Goal: Task Accomplishment & Management: Complete application form

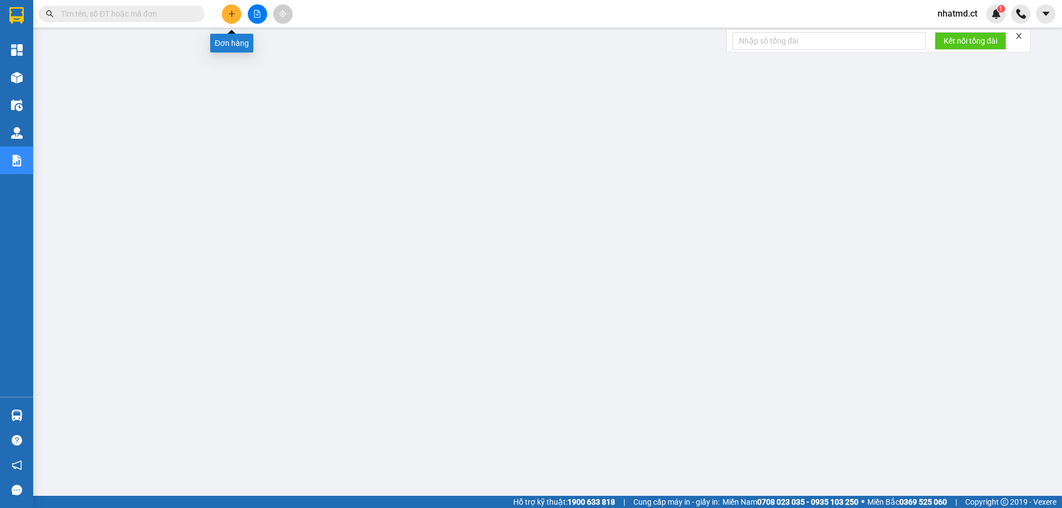
click at [227, 17] on button at bounding box center [231, 13] width 19 height 19
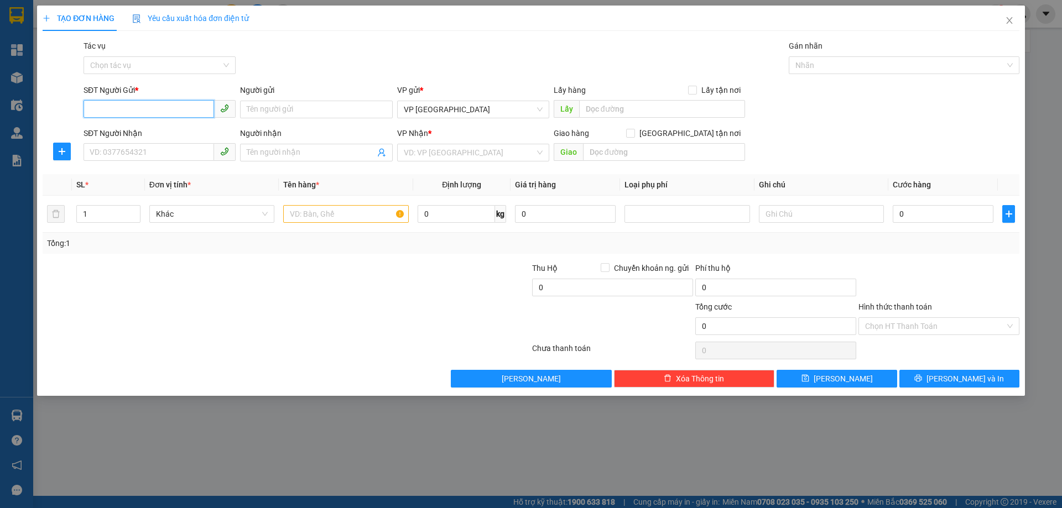
click at [160, 103] on input "SĐT Người Gửi *" at bounding box center [148, 109] width 130 height 18
click at [153, 107] on input "SĐT Người Gửi *" at bounding box center [148, 109] width 130 height 18
click at [143, 107] on input "SĐT Người Gửi *" at bounding box center [148, 109] width 130 height 18
click at [137, 149] on input "SĐT Người Nhận" at bounding box center [148, 152] width 130 height 18
type input "0388501461"
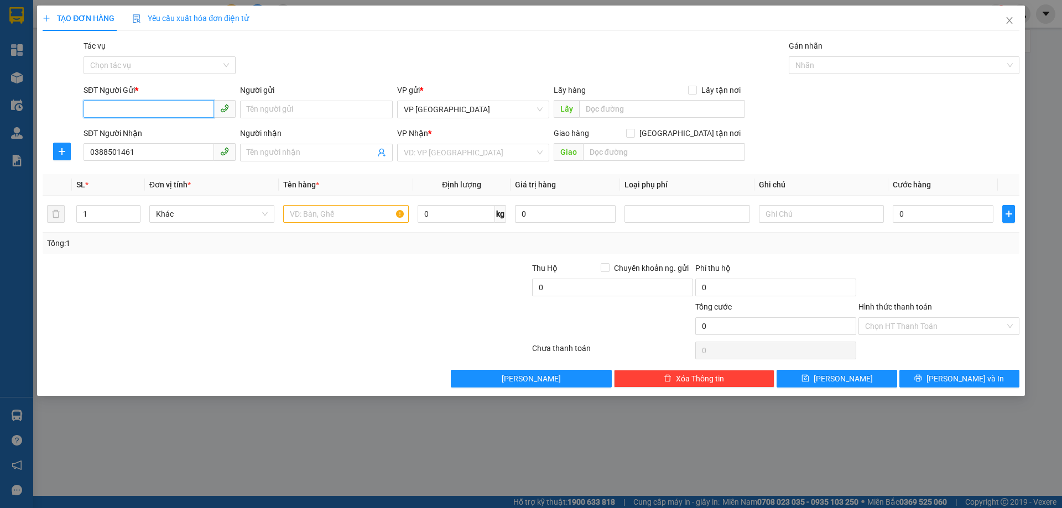
click at [118, 107] on input "SĐT Người Gửi *" at bounding box center [148, 109] width 130 height 18
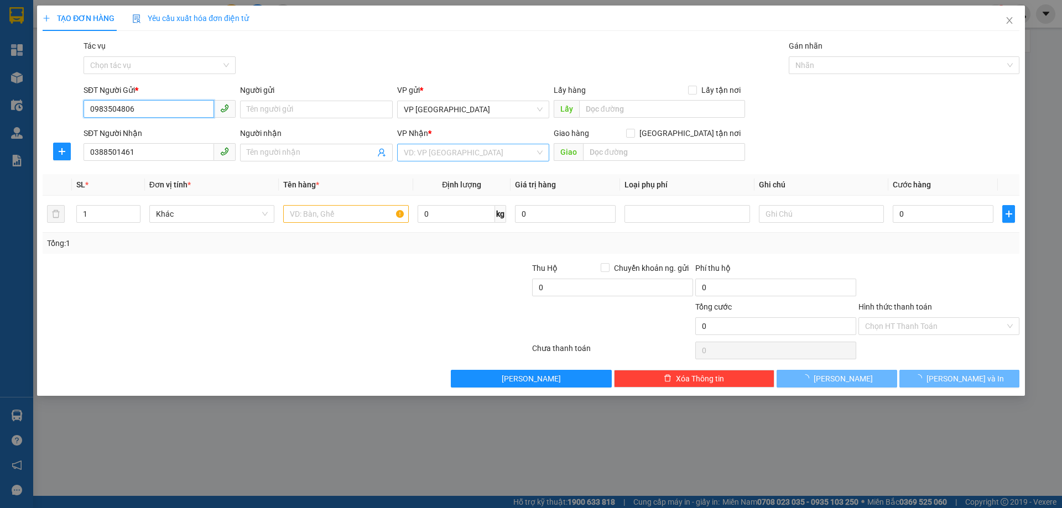
type input "0983504806"
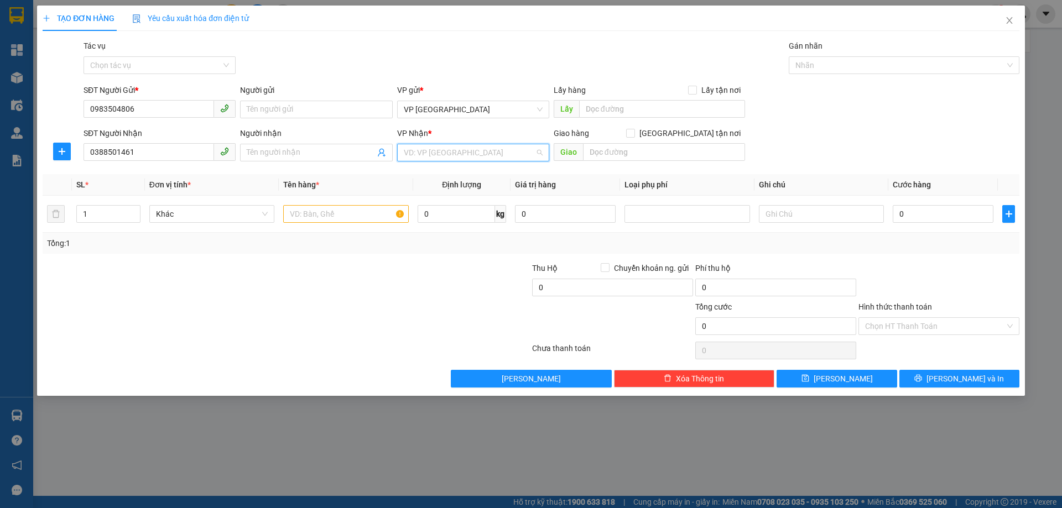
click at [422, 154] on input "search" at bounding box center [469, 152] width 131 height 17
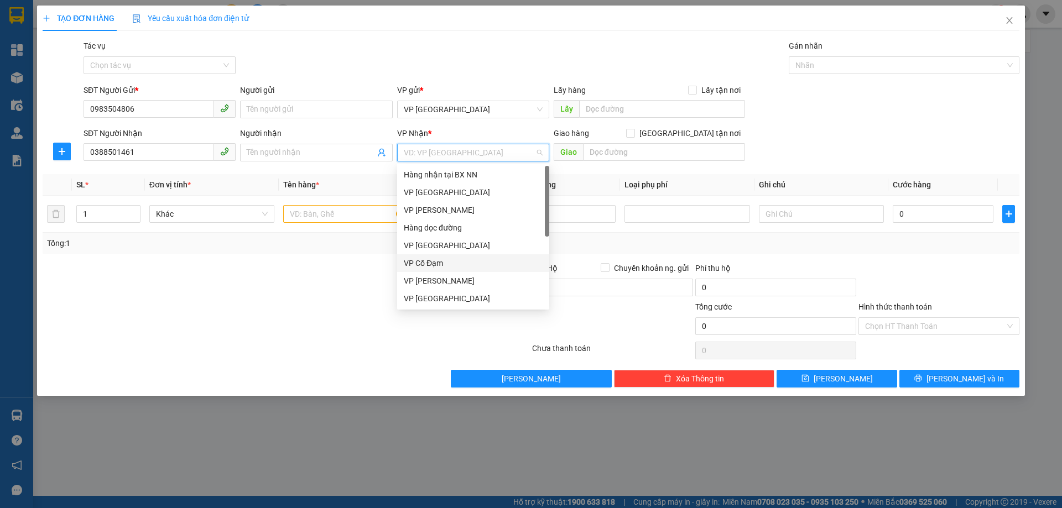
click at [419, 260] on div "VP Cổ Đạm" at bounding box center [473, 263] width 139 height 12
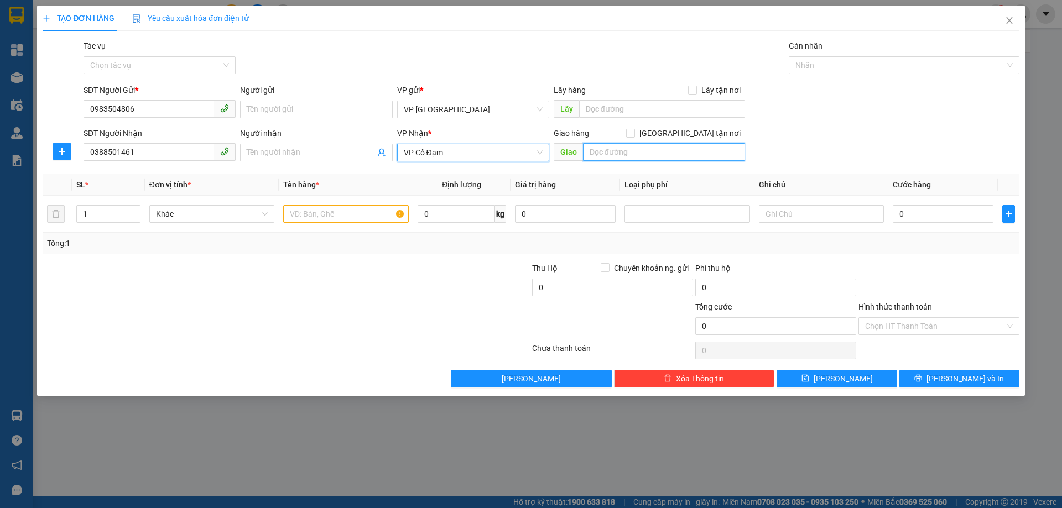
click at [618, 160] on input "text" at bounding box center [664, 152] width 162 height 18
type input "NGÃ 4 CÒNG - TĨNH GIA - TH"
click at [327, 217] on input "text" at bounding box center [345, 214] width 125 height 18
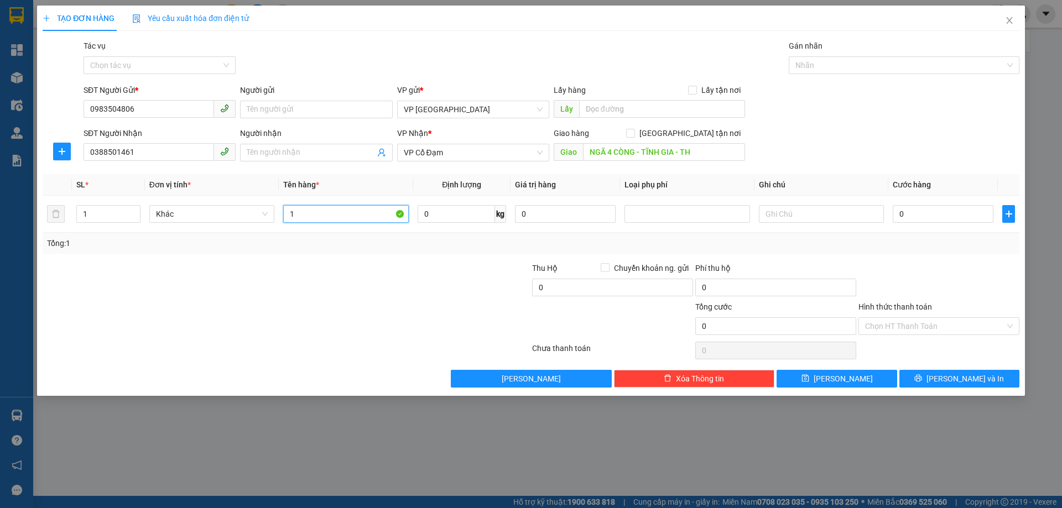
type input "1"
click at [1014, 22] on span "Close" at bounding box center [1009, 21] width 31 height 31
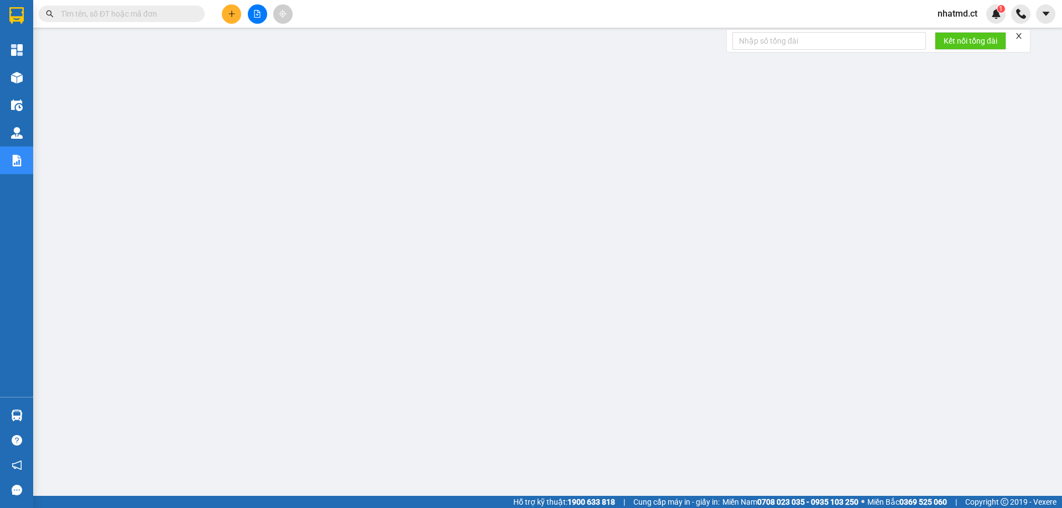
click at [965, 9] on span "nhatmd.ct" at bounding box center [957, 14] width 58 height 14
click at [960, 30] on span "Đăng xuất" at bounding box center [968, 34] width 46 height 12
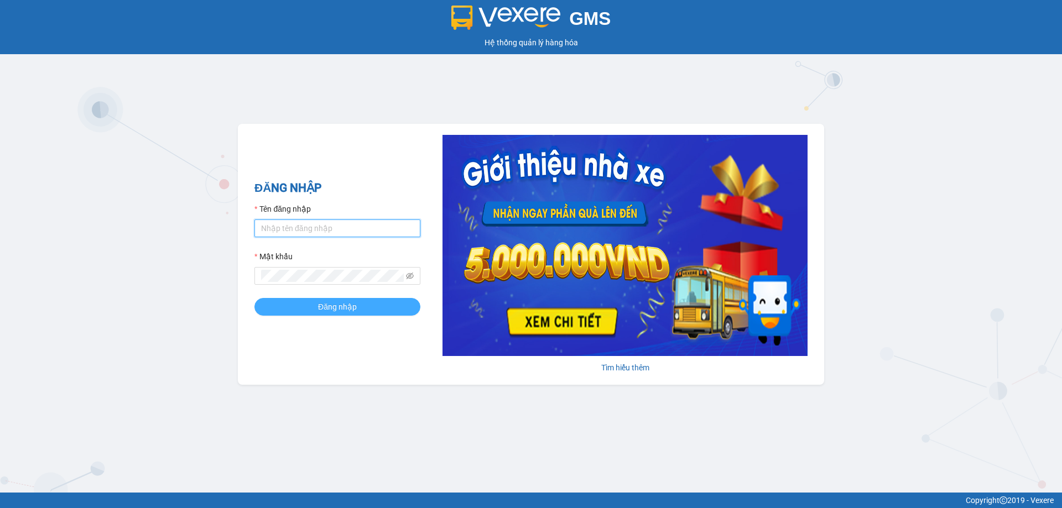
type input "nhatmd.ct"
click at [315, 307] on button "Đăng nhập" at bounding box center [337, 307] width 166 height 18
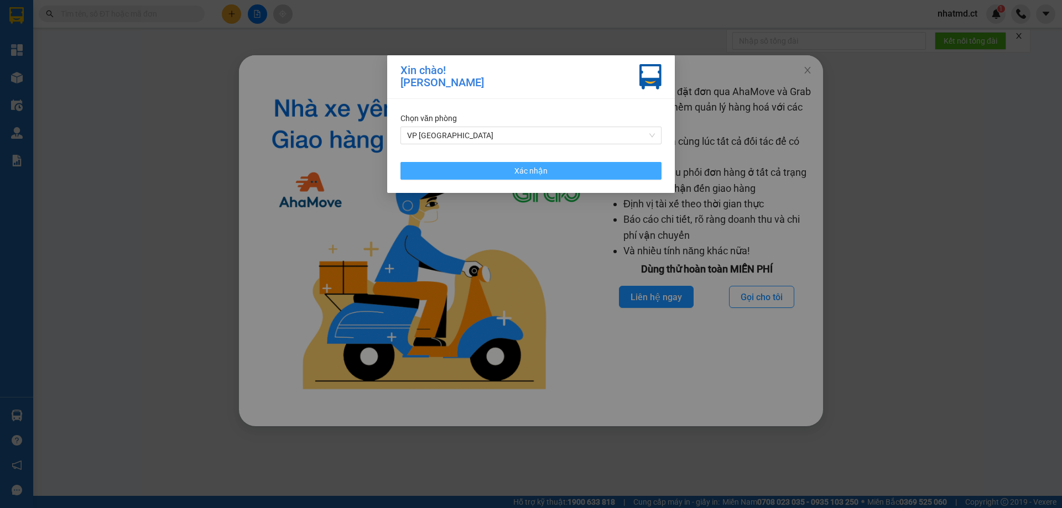
click at [446, 174] on button "Xác nhận" at bounding box center [530, 171] width 261 height 18
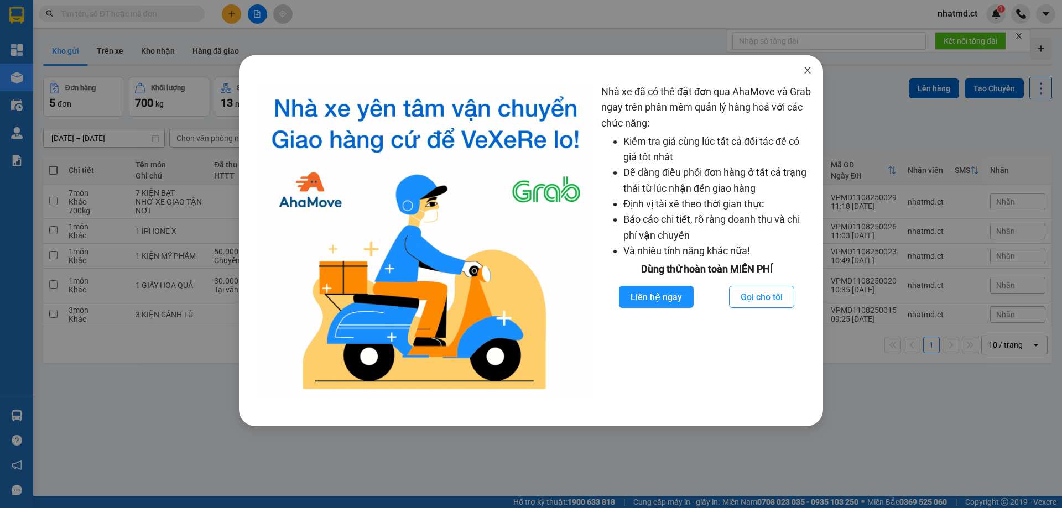
click at [811, 70] on icon "close" at bounding box center [807, 70] width 9 height 9
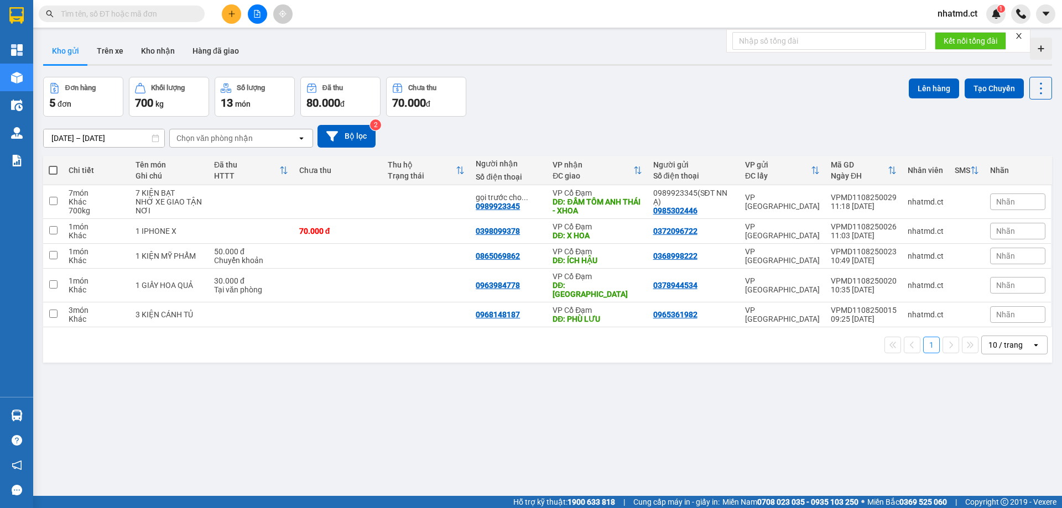
click at [159, 14] on input "text" at bounding box center [126, 14] width 130 height 12
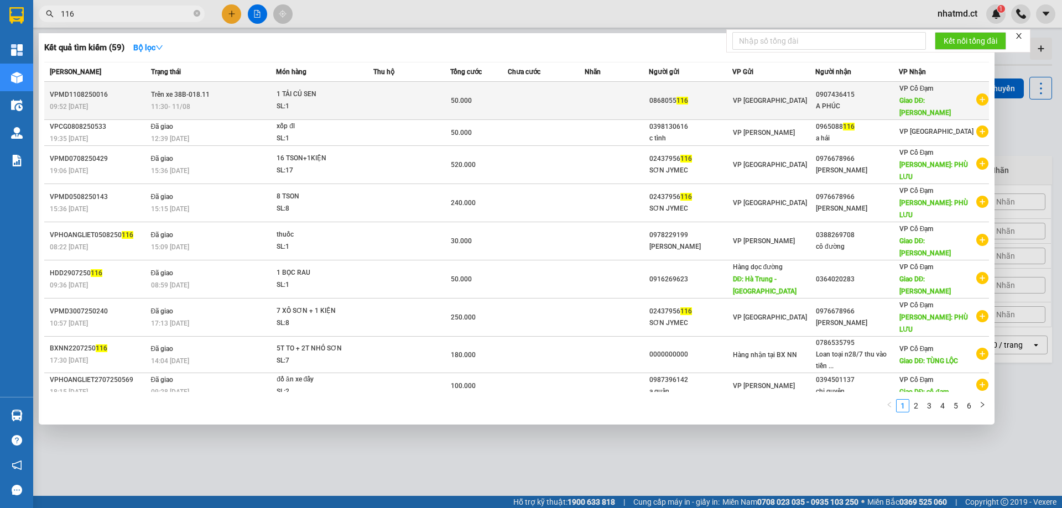
type input "116"
click at [228, 100] on td "Trên xe 38B-018.11 11:30 - 11/08" at bounding box center [212, 101] width 128 height 38
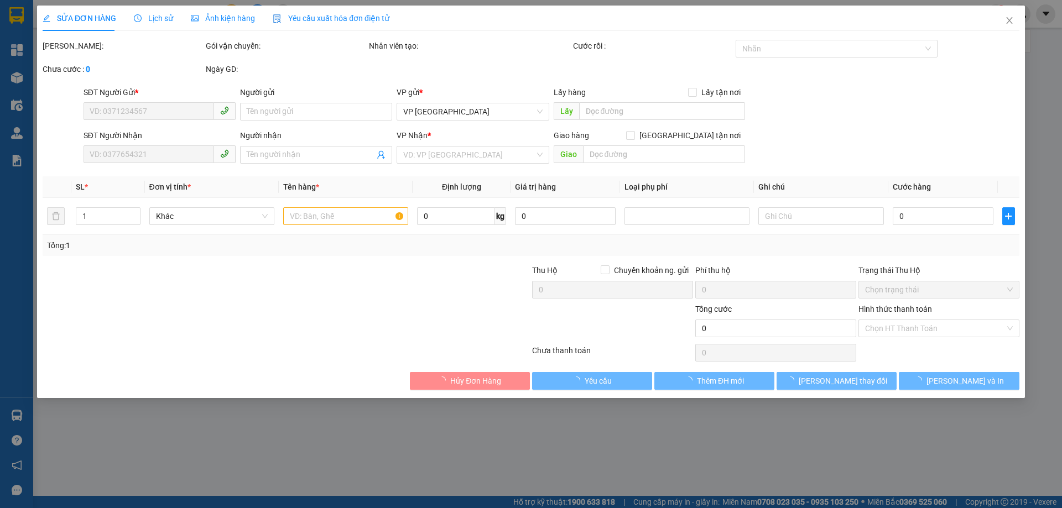
type input "0868055116"
type input "0907436415"
type input "A PHÚC"
type input "XUÂN THÀNH"
type input "50.000"
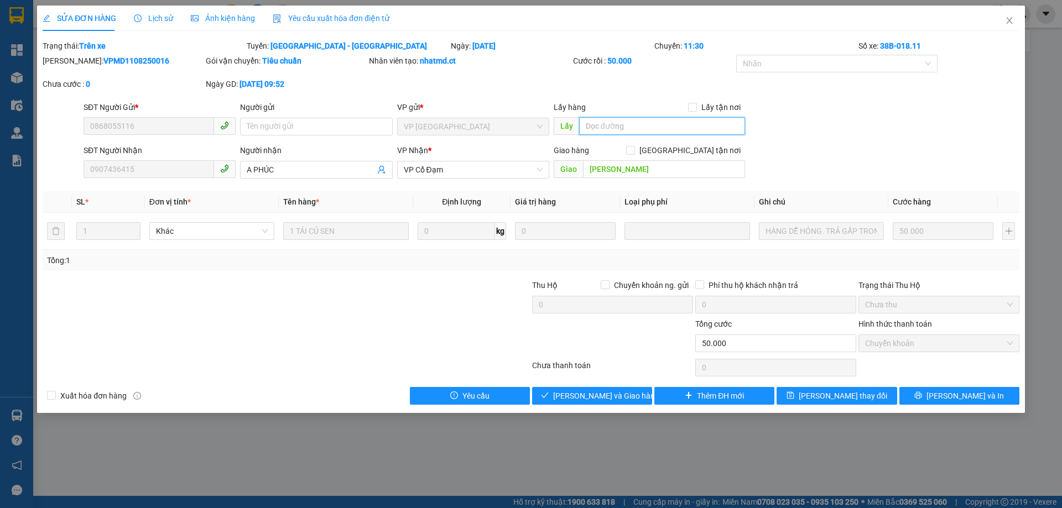
click at [600, 121] on input "text" at bounding box center [662, 126] width 166 height 18
click at [449, 117] on div "VP gửi *" at bounding box center [473, 109] width 152 height 17
click at [469, 135] on div "VP [GEOGRAPHIC_DATA]" at bounding box center [473, 127] width 152 height 18
click at [222, 168] on icon "phone" at bounding box center [224, 168] width 9 height 9
click at [602, 128] on input "text" at bounding box center [662, 126] width 166 height 18
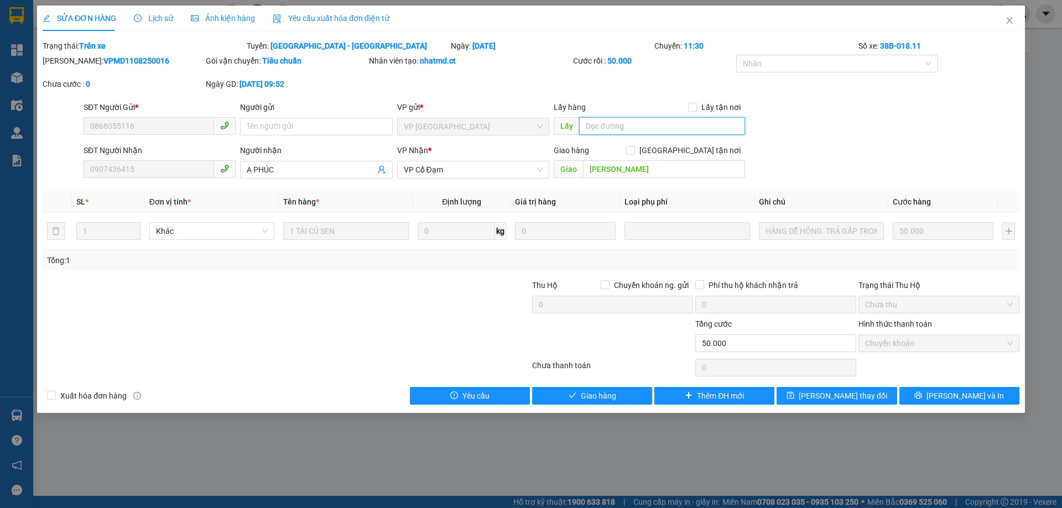
paste input "0868055116"
click at [643, 129] on input "0868055116" at bounding box center [662, 126] width 166 height 18
type input "0868055116 LÀ SỐ NGƯỜI NHẬN"
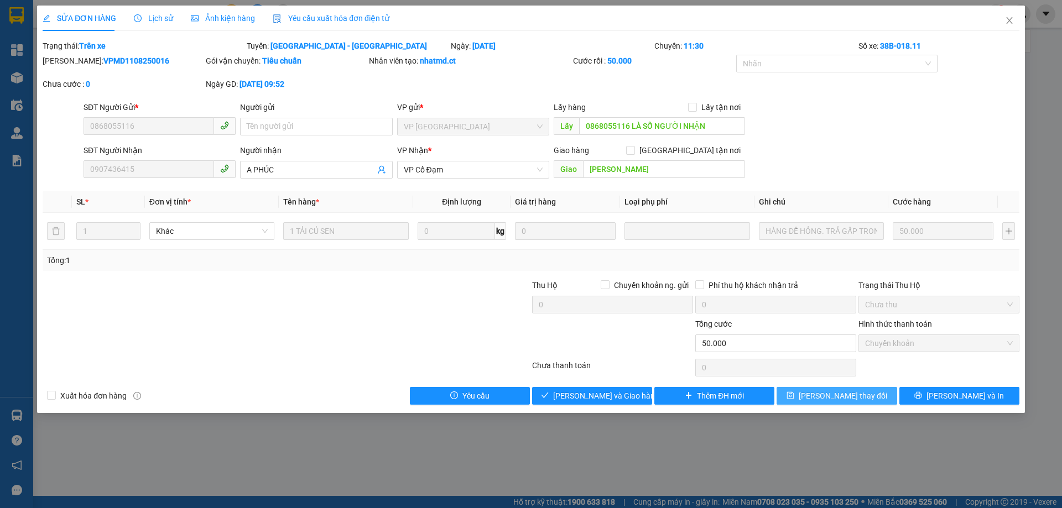
click at [794, 399] on icon "save" at bounding box center [790, 395] width 7 height 7
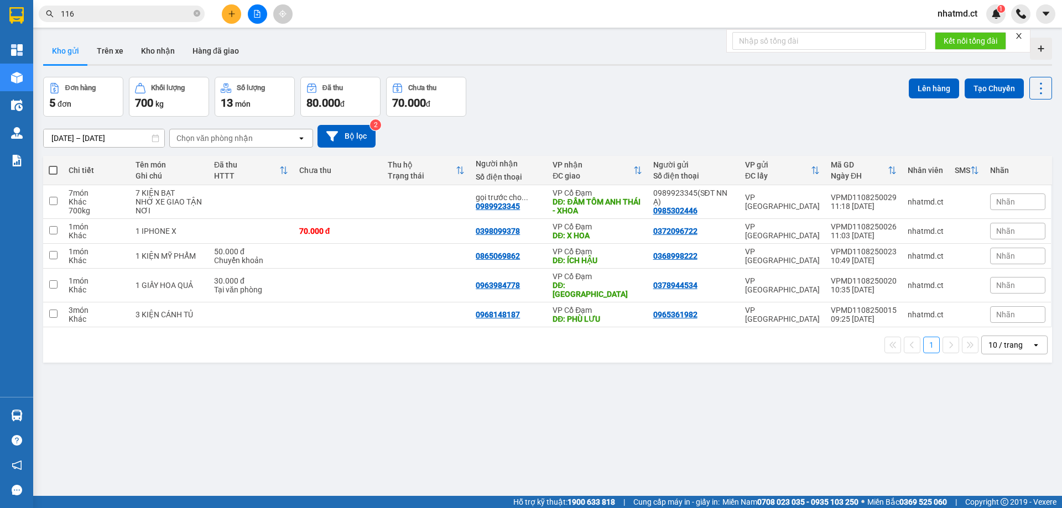
click at [121, 15] on input "116" at bounding box center [126, 14] width 130 height 12
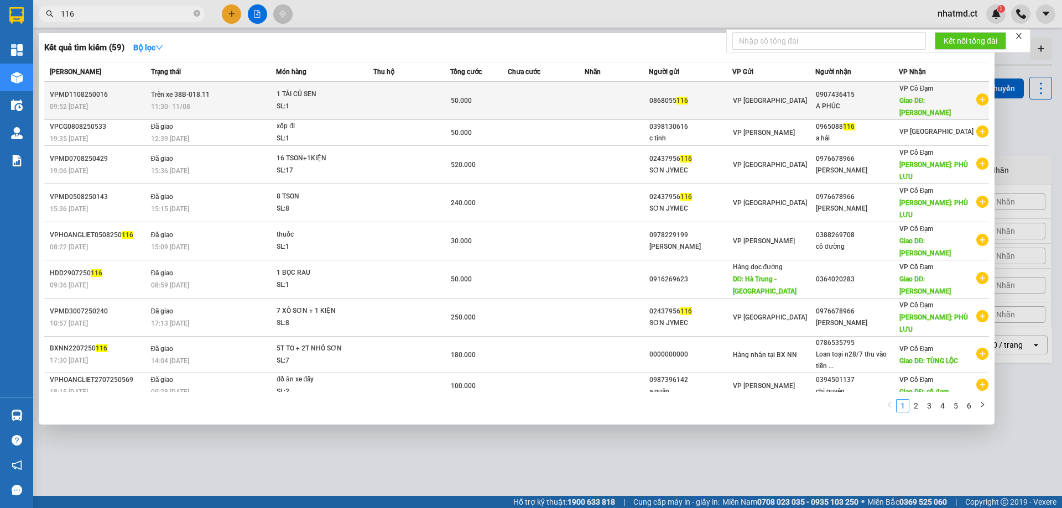
click at [196, 95] on span "Trên xe 38B-018.11" at bounding box center [180, 95] width 59 height 8
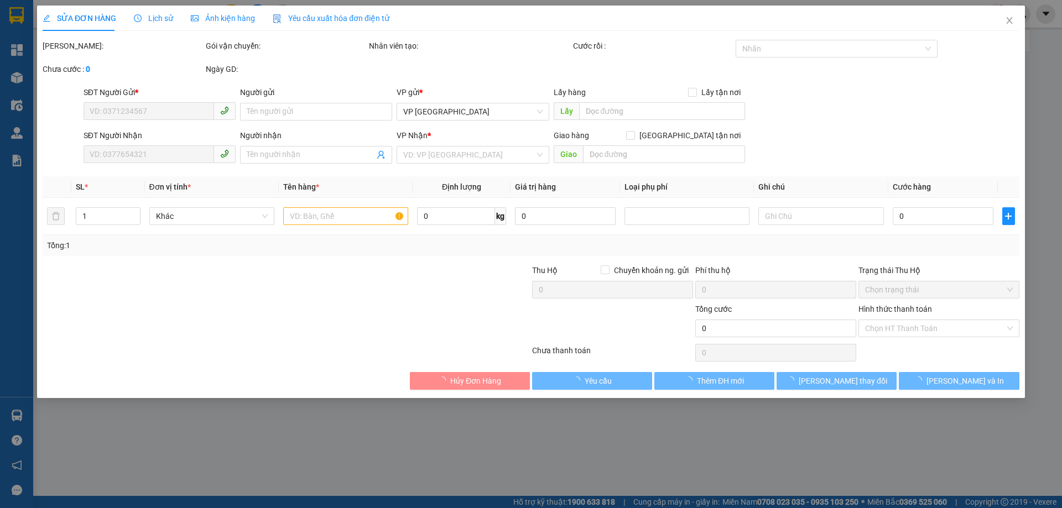
type input "0868055116"
type input "0868055116 LÀ SỐ NGƯỜI NHẬN"
type input "0907436415"
type input "A PHÚC"
type input "XUÂN THÀNH"
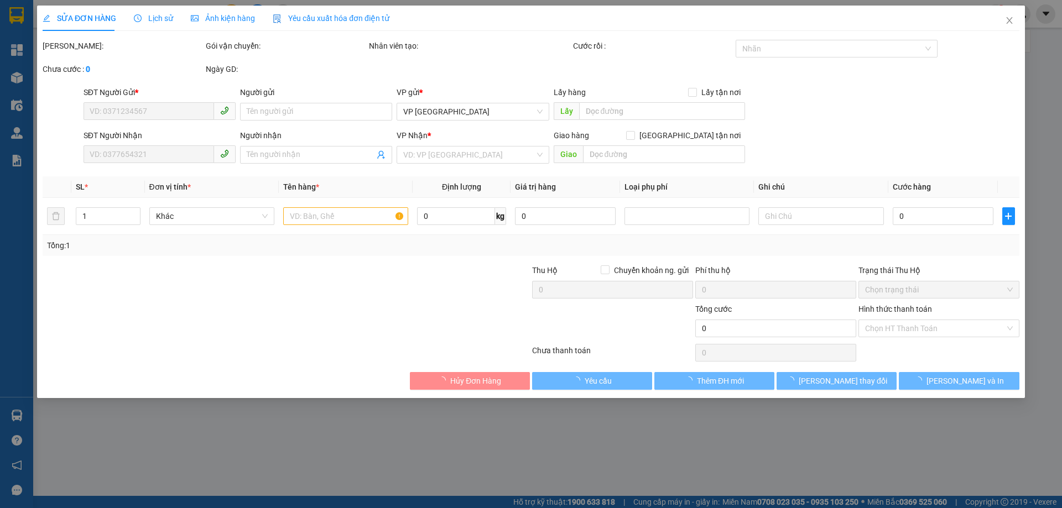
type input "50.000"
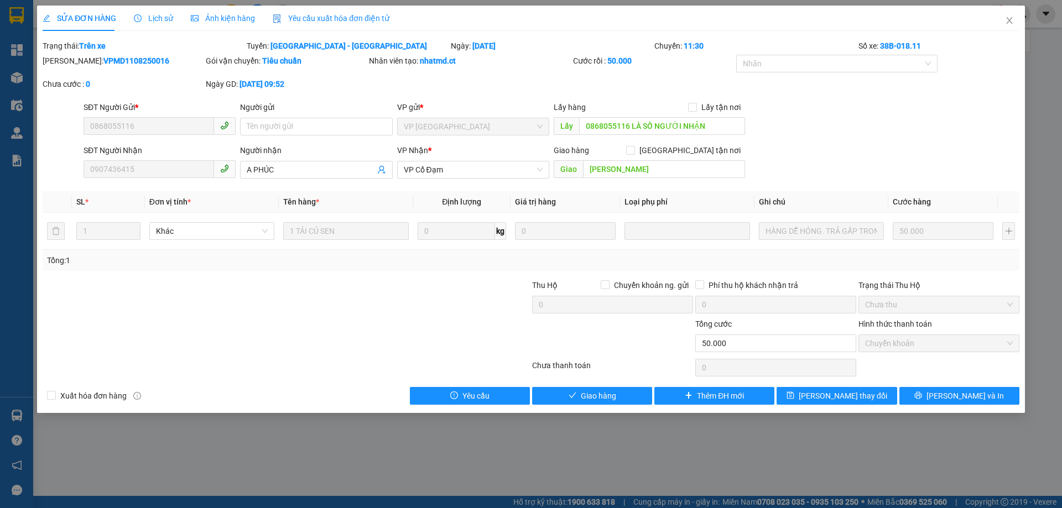
click at [307, 436] on div "SỬA ĐƠN HÀNG Lịch sử Ảnh kiện hàng Yêu cầu xuất hóa đơn điện tử Total Paid Fee …" at bounding box center [531, 254] width 1062 height 508
click at [1008, 20] on icon "close" at bounding box center [1009, 20] width 6 height 7
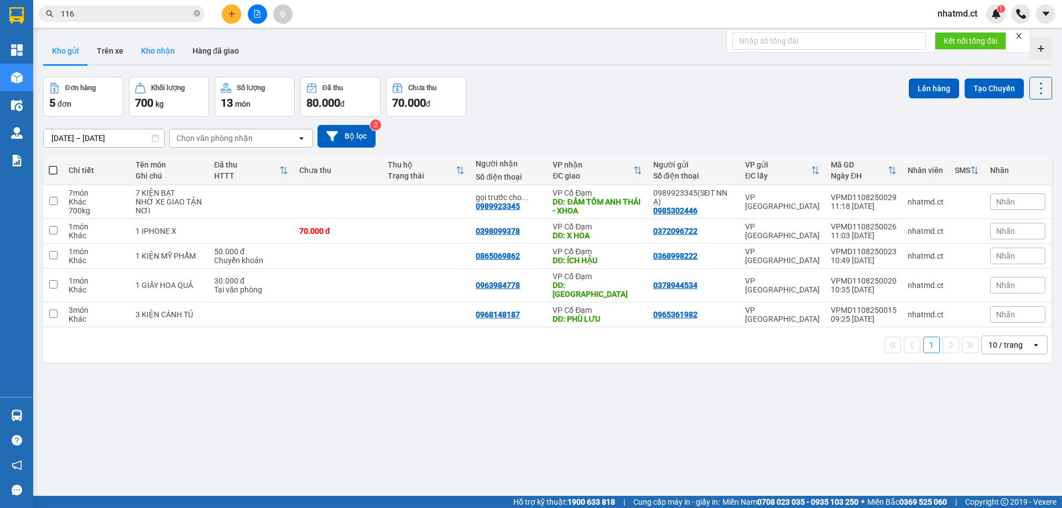
click at [159, 45] on button "Kho nhận" at bounding box center [157, 51] width 51 height 27
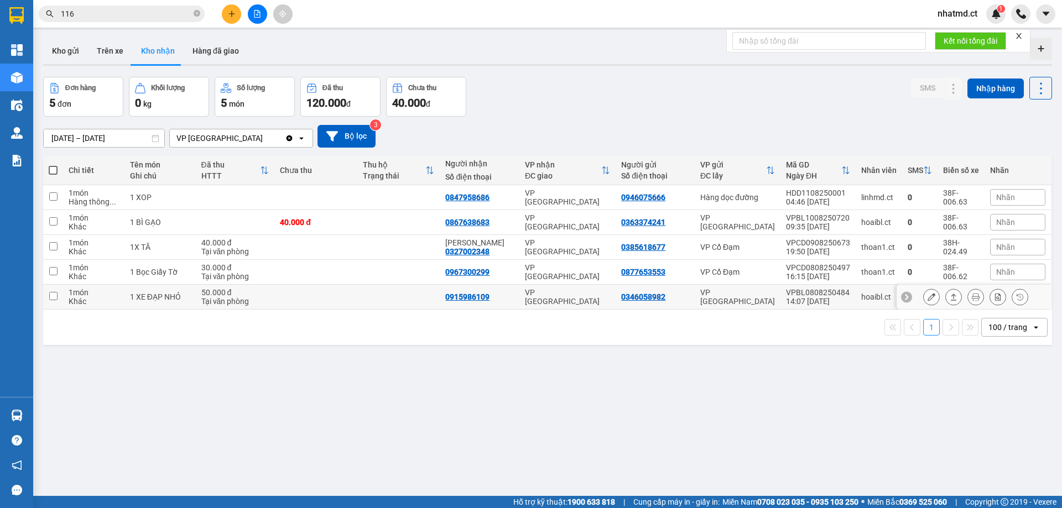
click at [362, 299] on td at bounding box center [398, 297] width 83 height 25
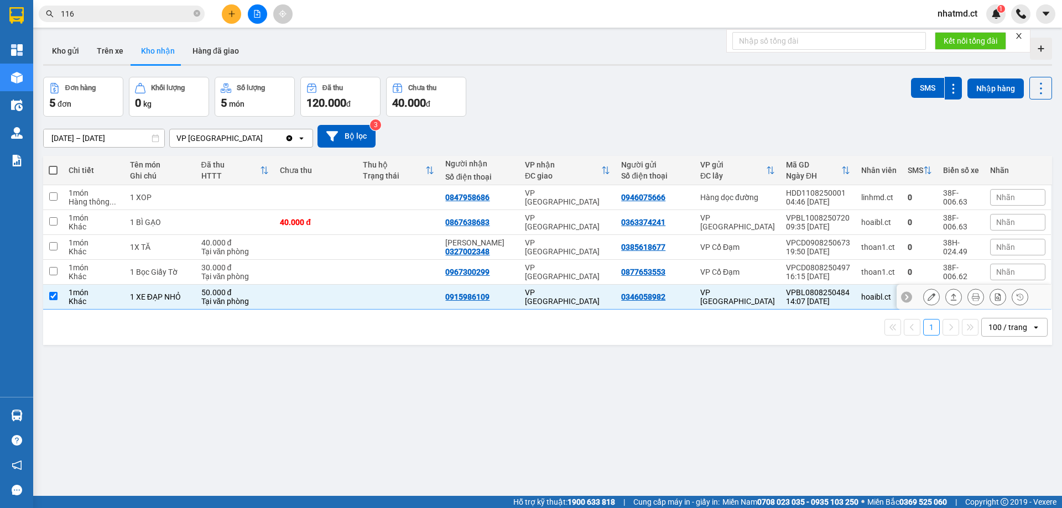
click at [372, 301] on td at bounding box center [398, 297] width 83 height 25
checkbox input "false"
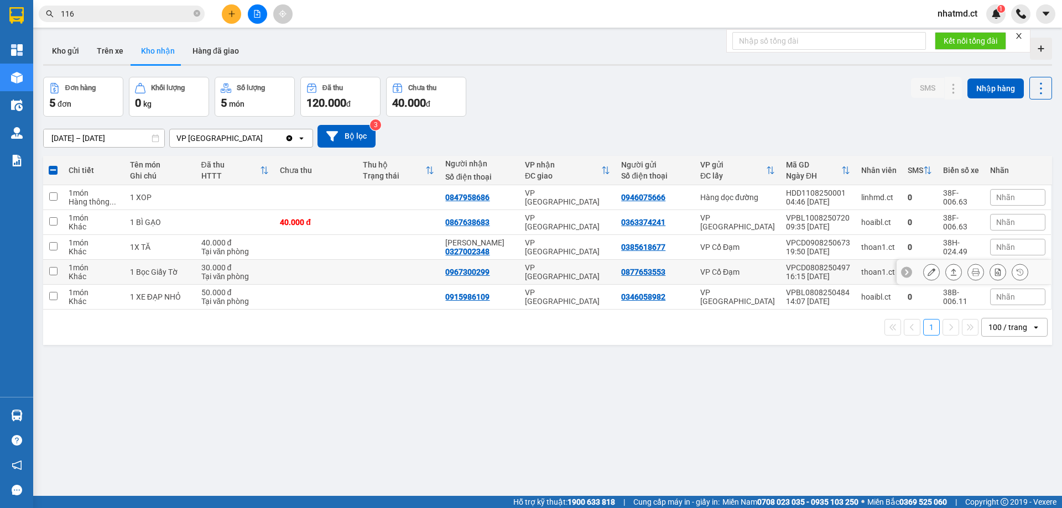
click at [380, 267] on td at bounding box center [398, 272] width 83 height 25
checkbox input "true"
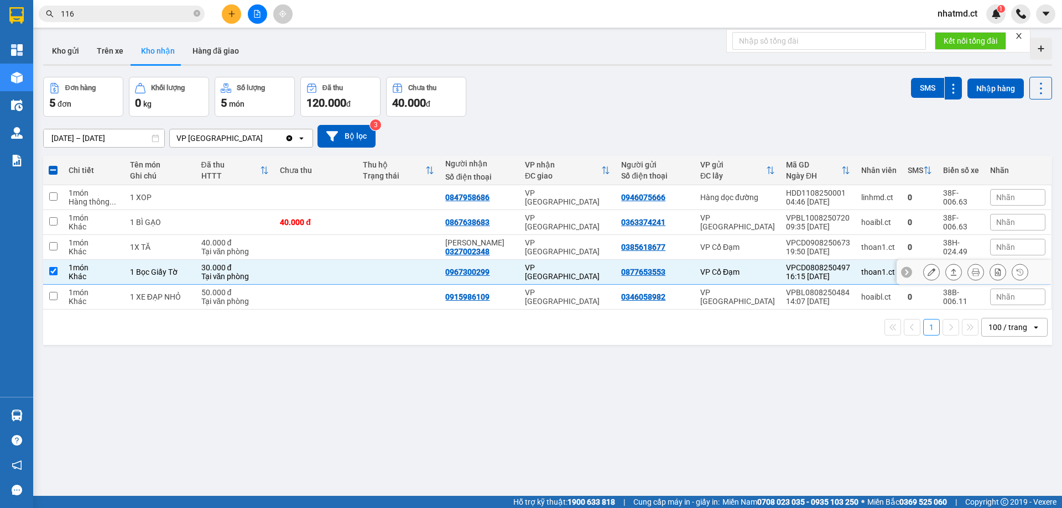
click at [927, 274] on button at bounding box center [930, 272] width 15 height 19
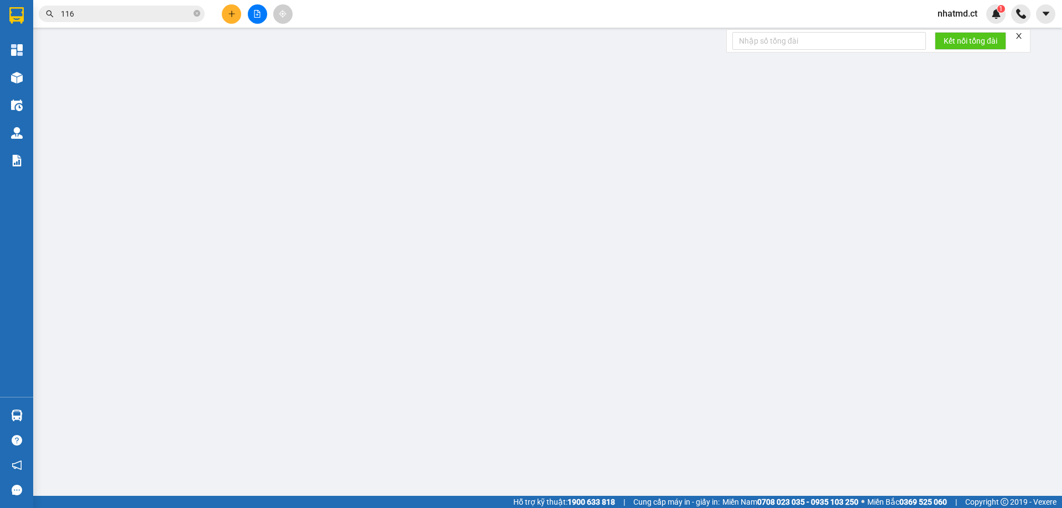
type input "0877653553"
type input "0967300299"
type input "30.000"
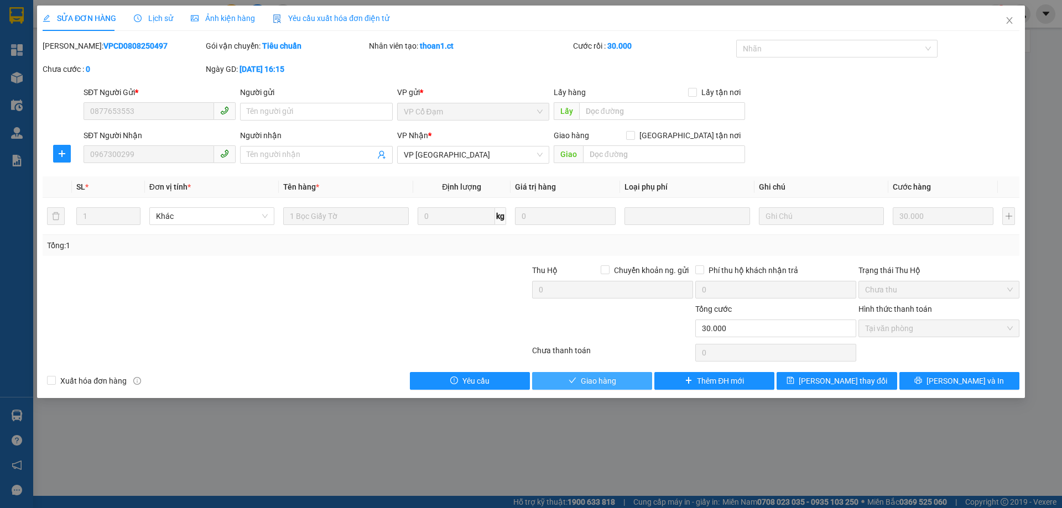
click at [631, 383] on button "Giao hàng" at bounding box center [592, 381] width 120 height 18
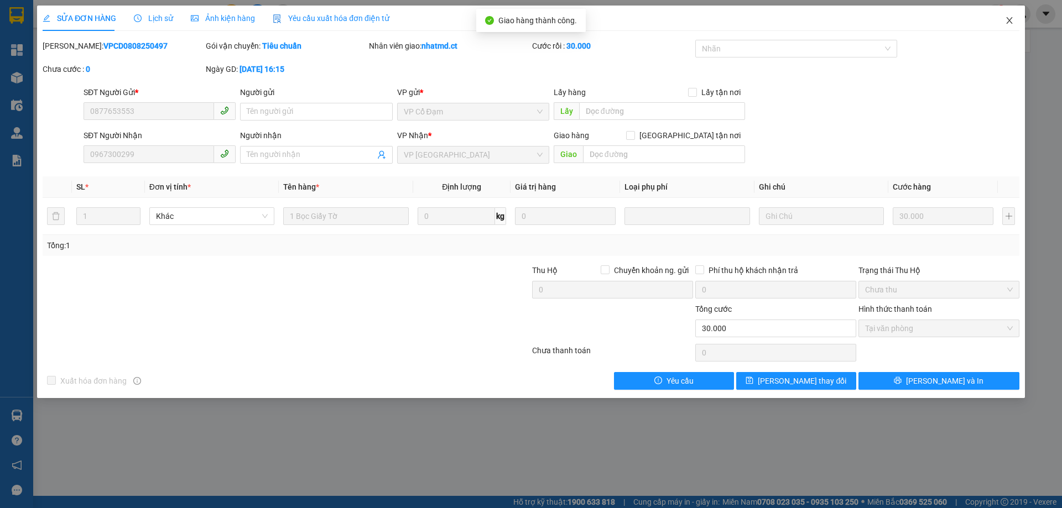
click at [1009, 19] on icon "close" at bounding box center [1009, 20] width 9 height 9
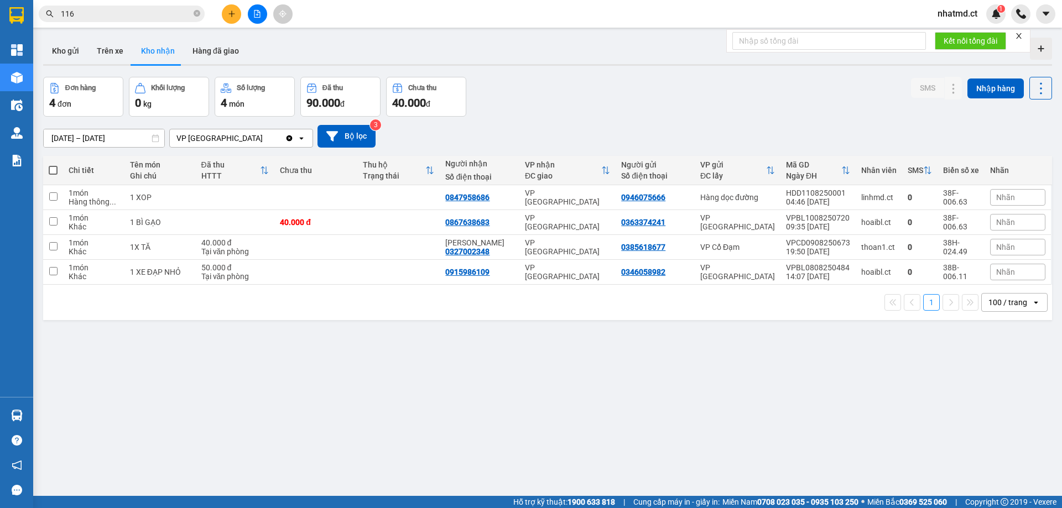
click at [109, 18] on input "116" at bounding box center [126, 14] width 130 height 12
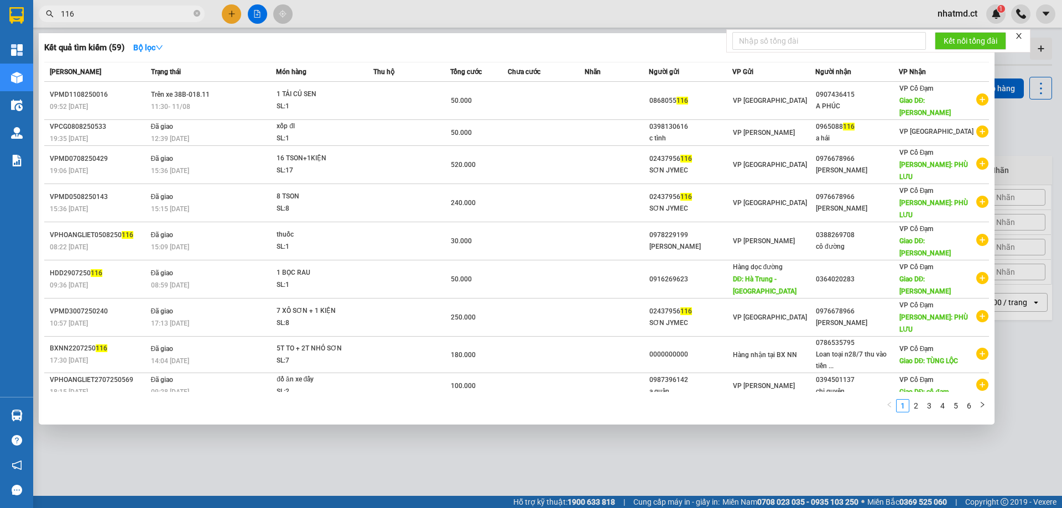
click at [109, 18] on input "116" at bounding box center [126, 14] width 130 height 12
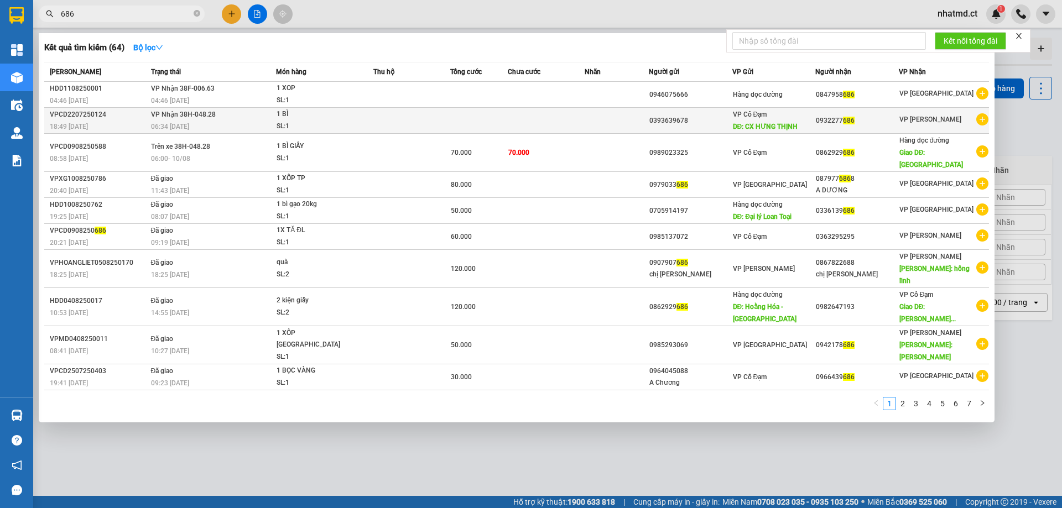
type input "686"
click at [204, 116] on span "VP Nhận 38H-048.28" at bounding box center [183, 115] width 65 height 8
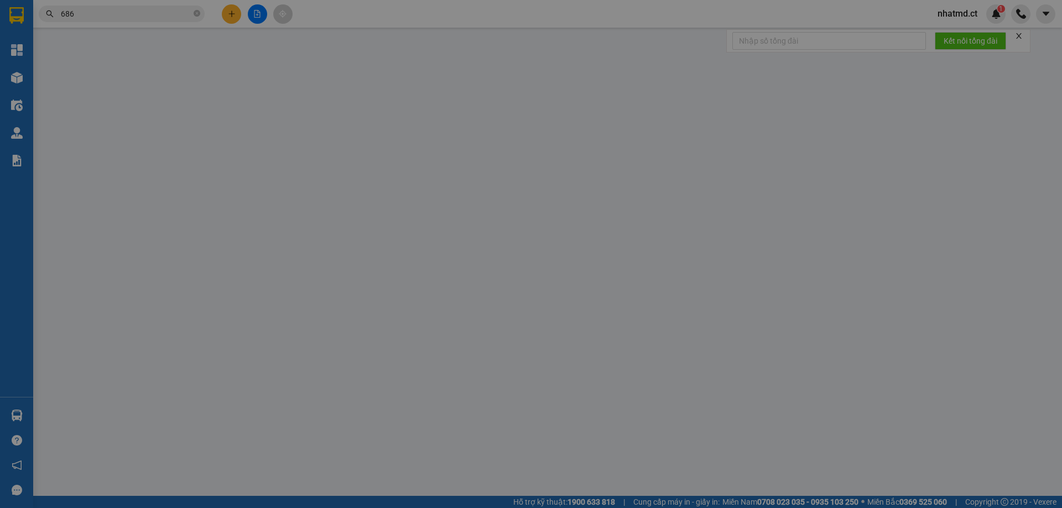
type input "0393639678"
type input "CX HƯNG THỊNH"
type input "0932277686"
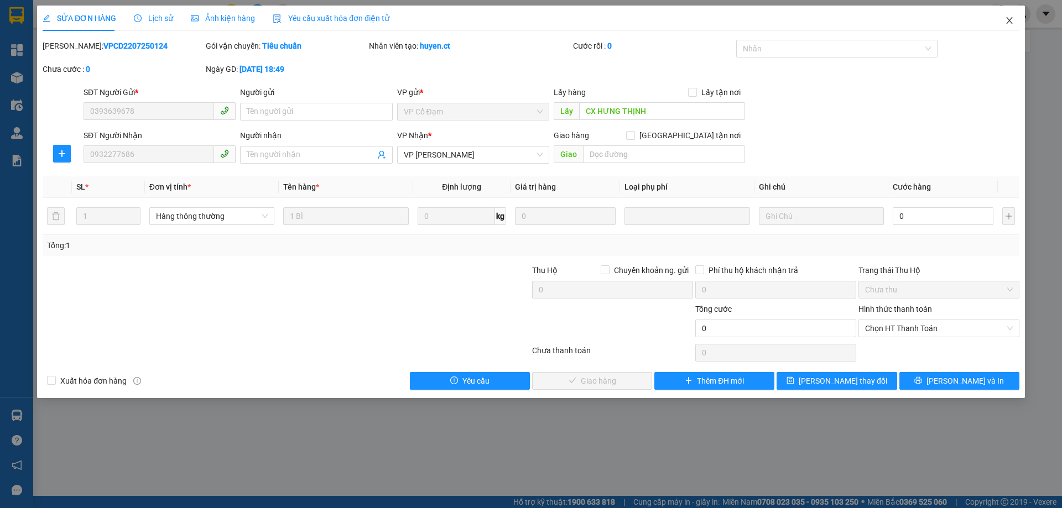
click at [1005, 20] on icon "close" at bounding box center [1009, 20] width 9 height 9
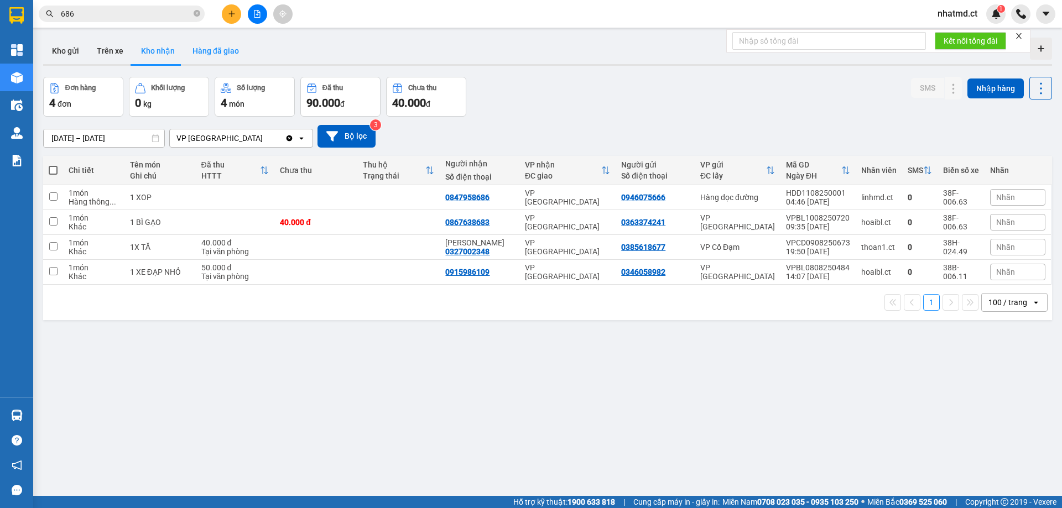
click at [228, 50] on button "Hàng đã giao" at bounding box center [216, 51] width 64 height 27
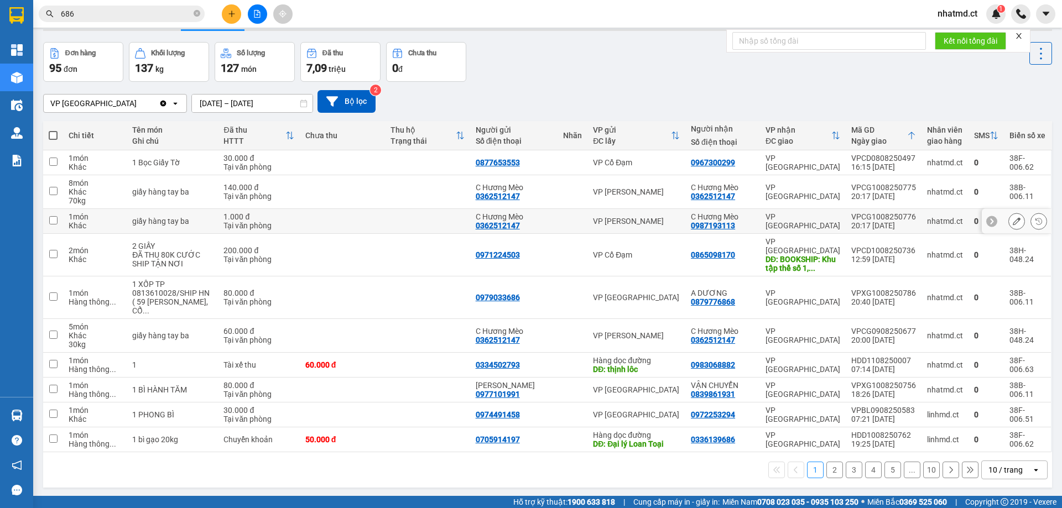
scroll to position [51, 0]
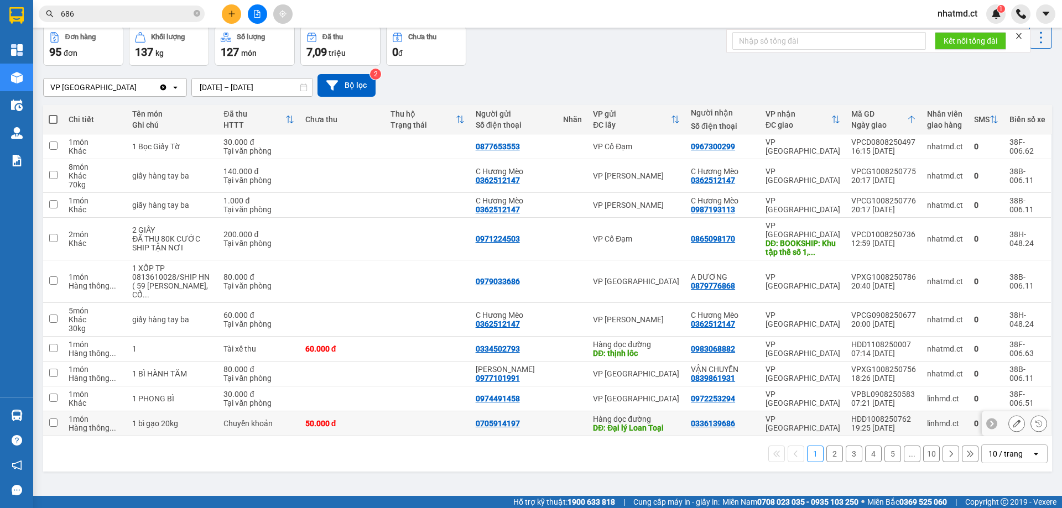
click at [382, 411] on td "50.000 đ" at bounding box center [342, 423] width 85 height 25
checkbox input "true"
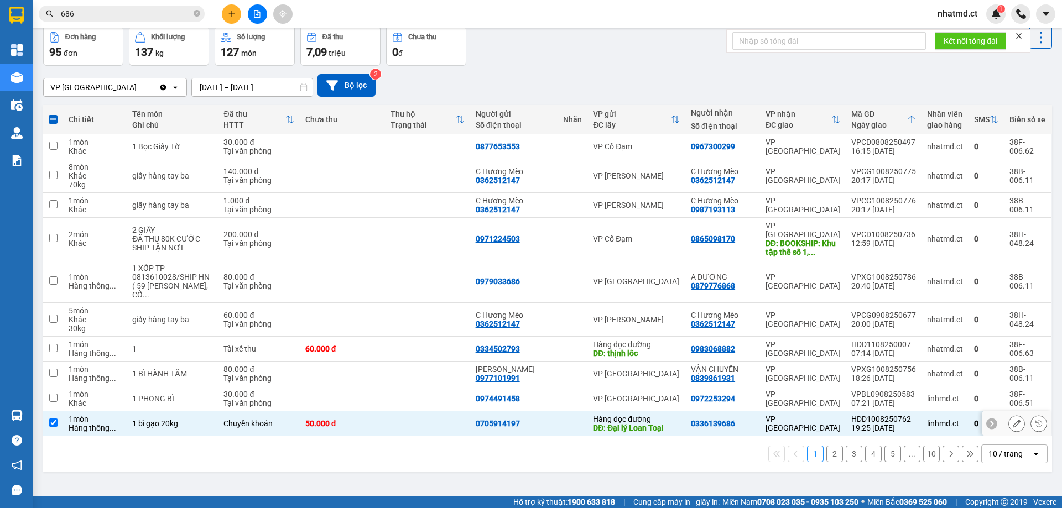
click at [1012, 420] on icon at bounding box center [1016, 424] width 8 height 8
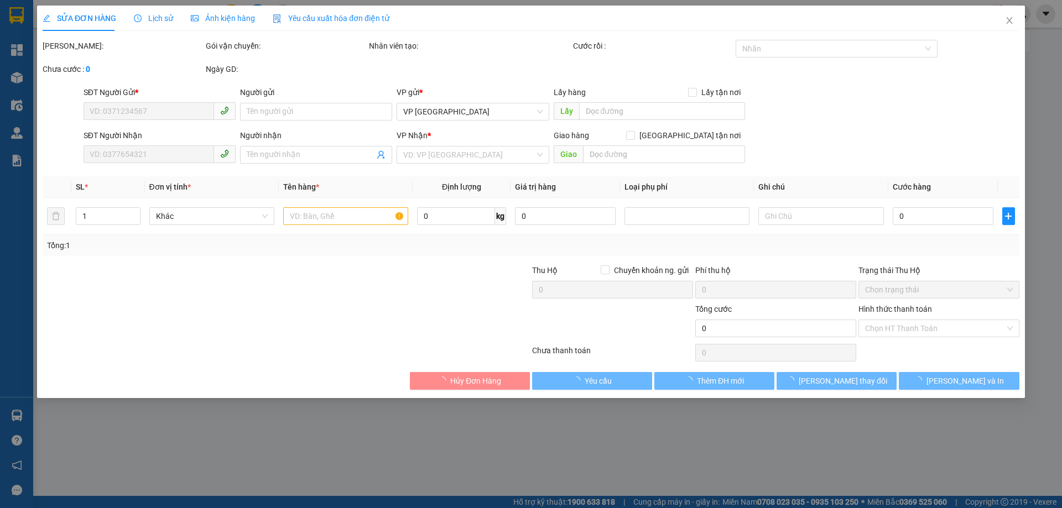
type input "0705914197"
type input "Đại lý Loan Toại"
type input "0336139686"
type input "50.000"
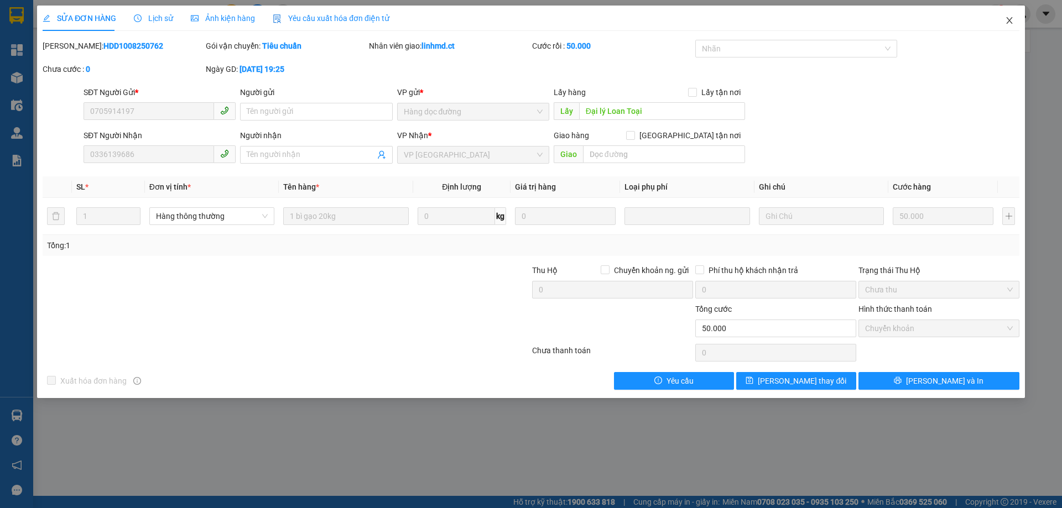
click at [1012, 21] on icon "close" at bounding box center [1009, 20] width 9 height 9
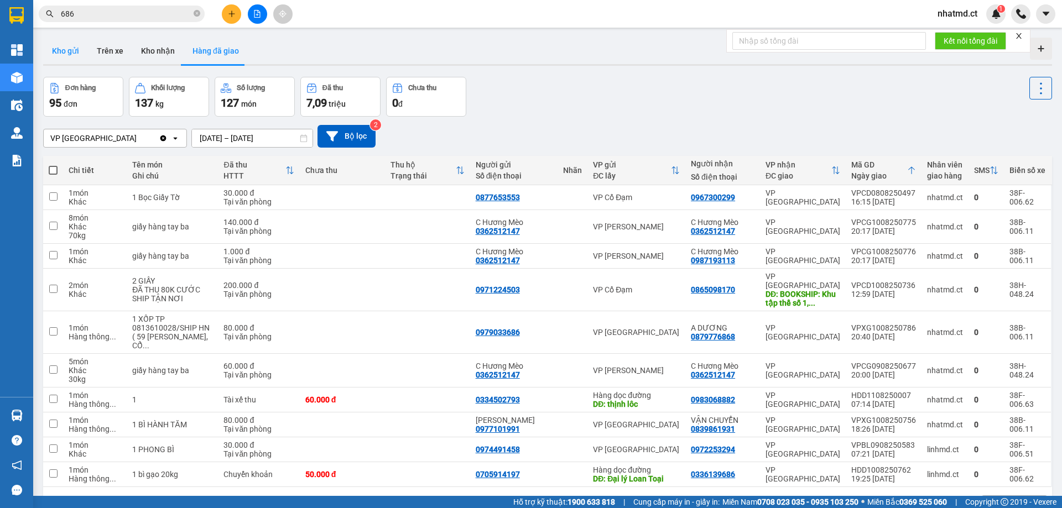
click at [69, 58] on button "Kho gửi" at bounding box center [65, 51] width 45 height 27
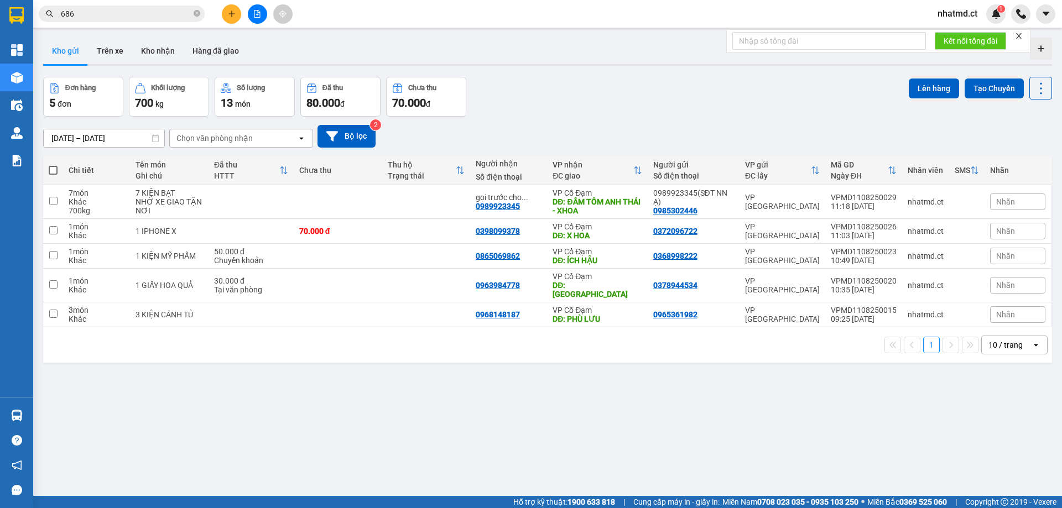
click at [51, 172] on span at bounding box center [53, 170] width 9 height 9
click at [53, 165] on input "checkbox" at bounding box center [53, 165] width 0 height 0
checkbox input "true"
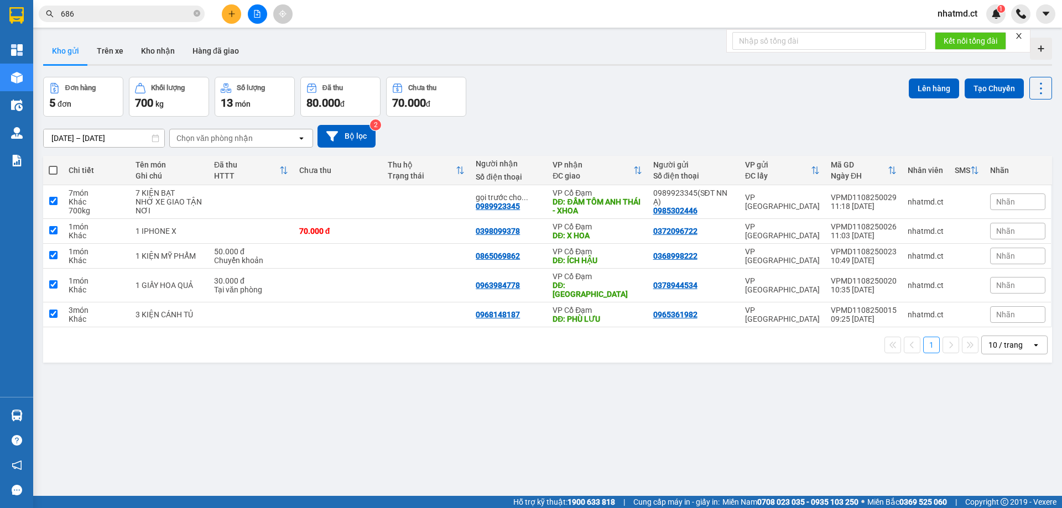
checkbox input "true"
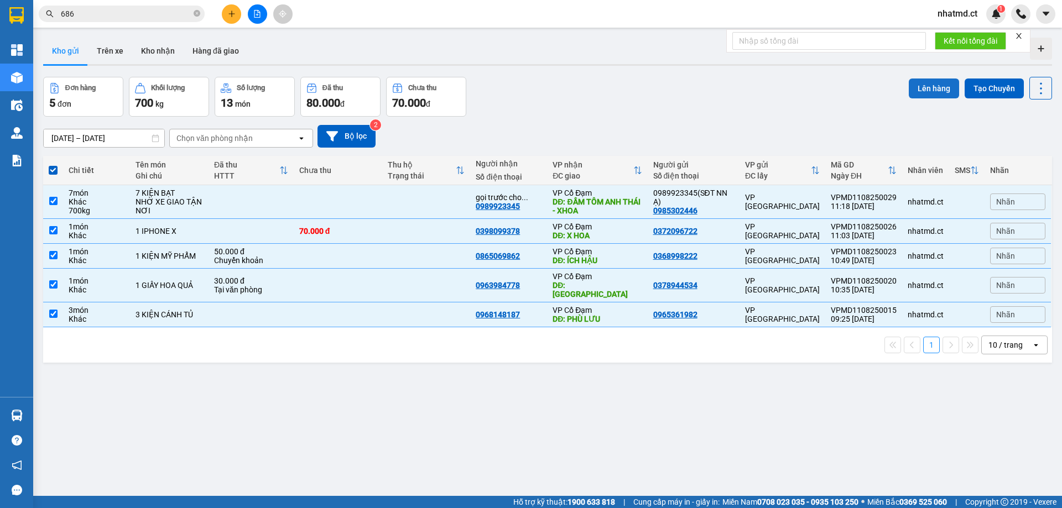
click at [931, 87] on button "Lên hàng" at bounding box center [933, 89] width 50 height 20
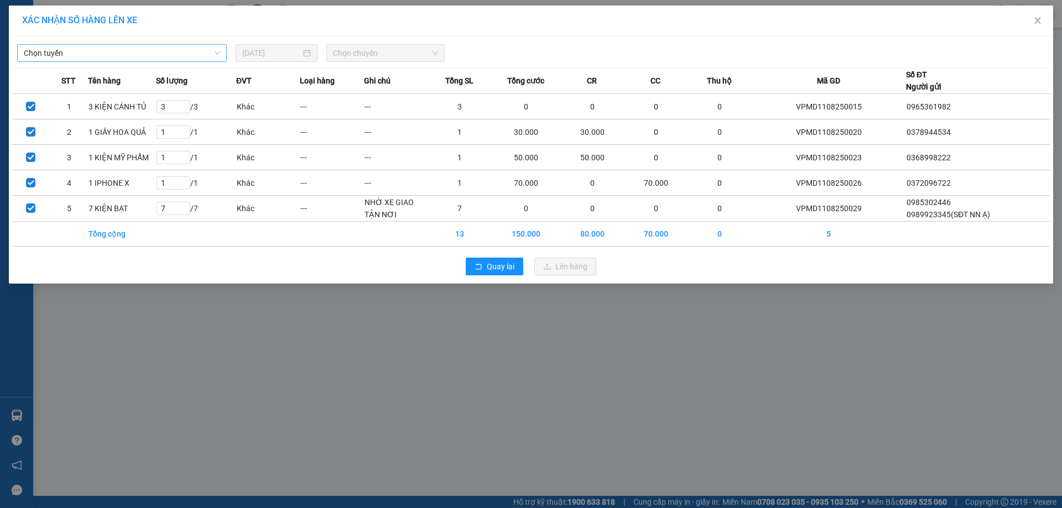
click at [140, 59] on span "Chọn tuyến" at bounding box center [122, 53] width 196 height 17
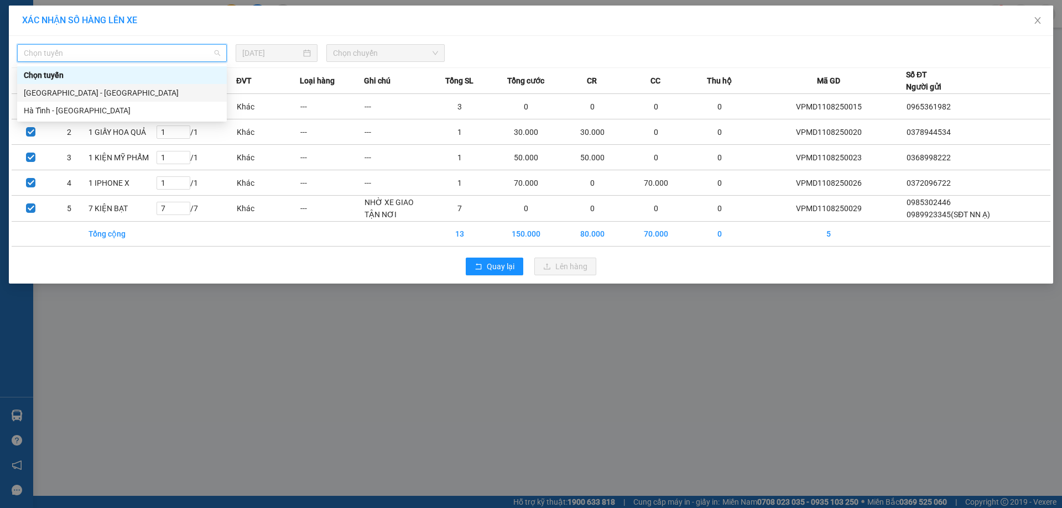
click at [125, 93] on div "Hà Nội - Hà Tĩnh" at bounding box center [122, 93] width 196 height 12
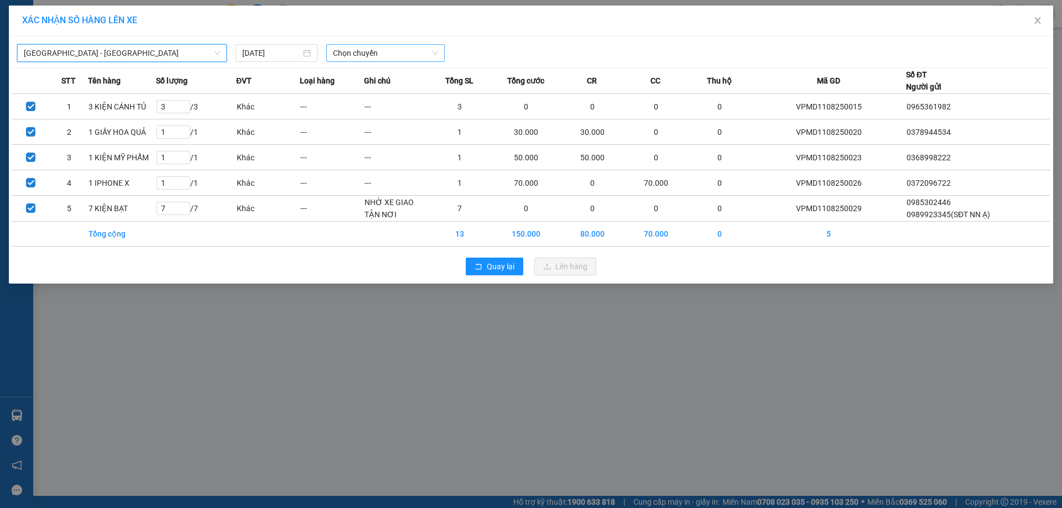
click at [348, 49] on span "Chọn chuyến" at bounding box center [385, 53] width 105 height 17
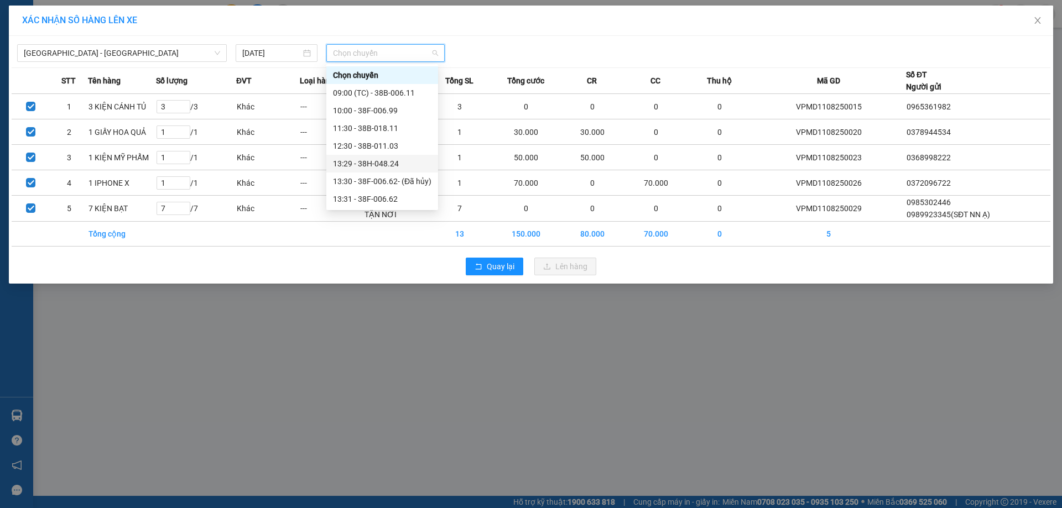
click at [385, 167] on div "13:29 - 38H-048.24" at bounding box center [382, 164] width 98 height 12
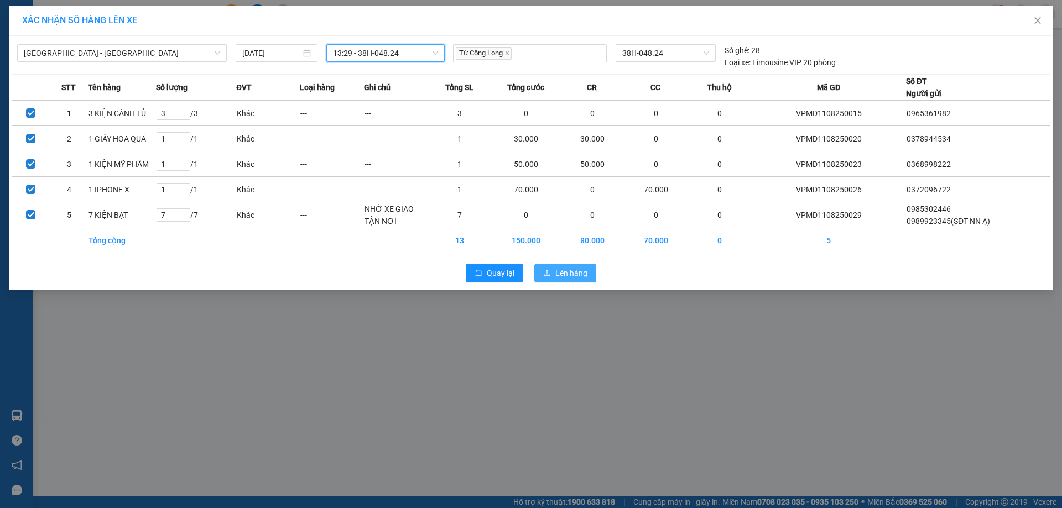
click at [583, 276] on span "Lên hàng" at bounding box center [571, 273] width 32 height 12
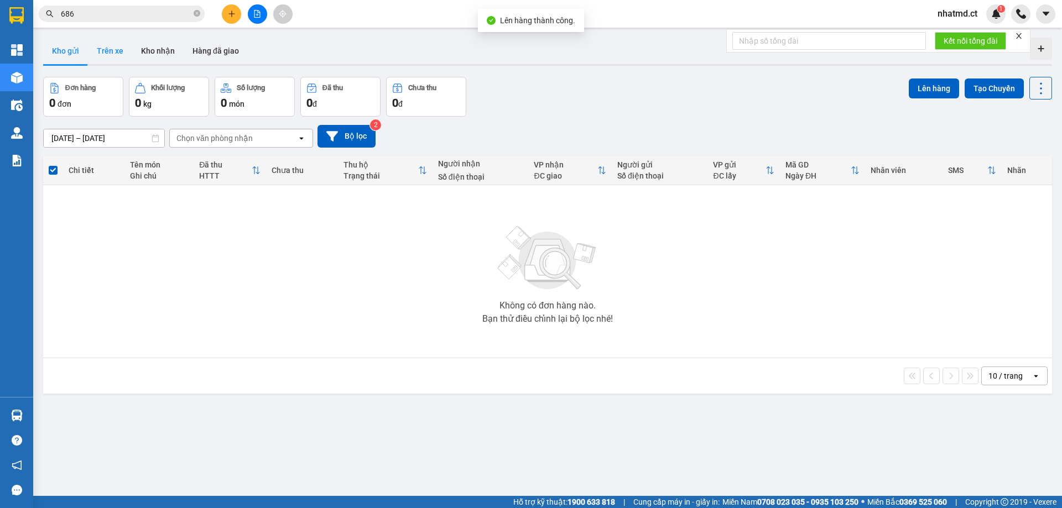
click at [106, 55] on button "Trên xe" at bounding box center [110, 51] width 44 height 27
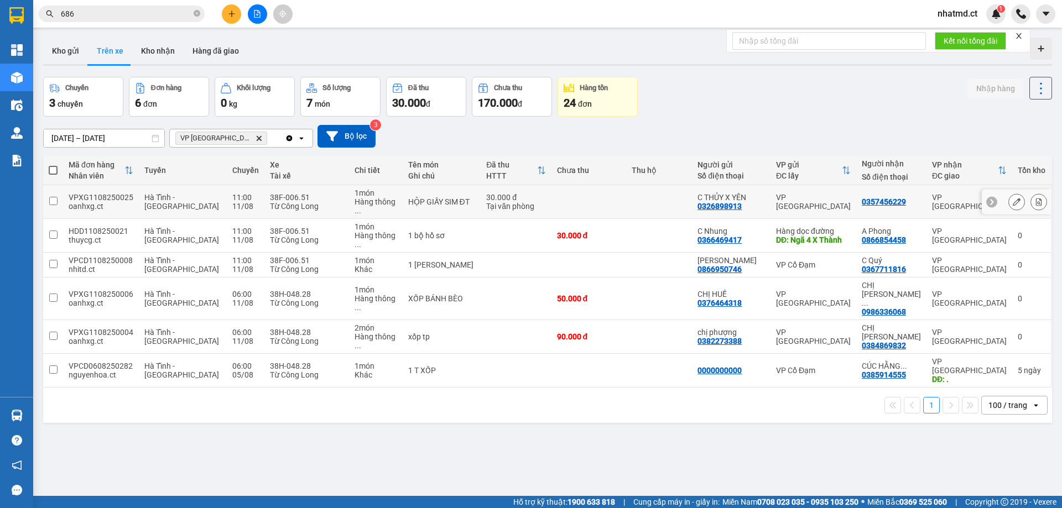
click at [1031, 195] on button at bounding box center [1038, 201] width 15 height 19
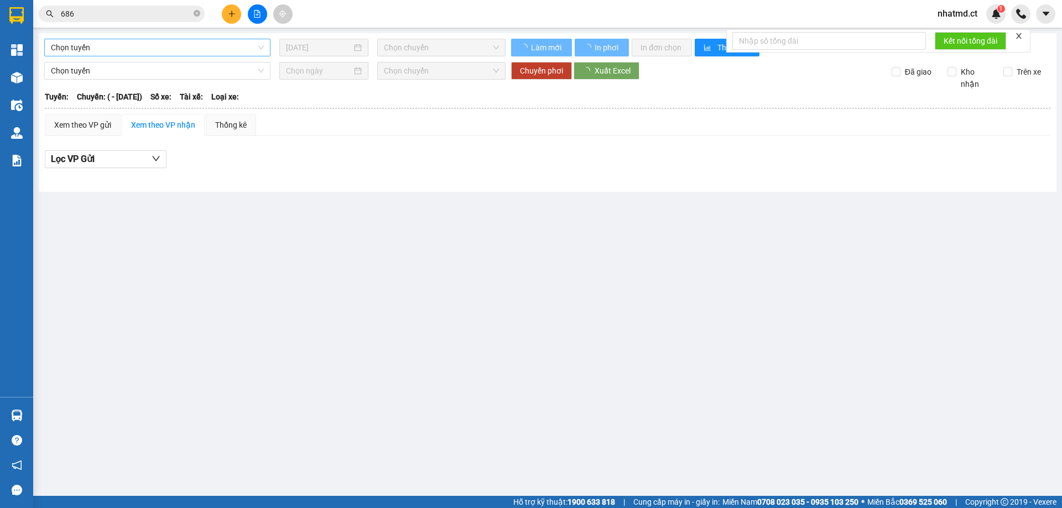
click at [206, 43] on span "Chọn tuyến" at bounding box center [157, 47] width 213 height 17
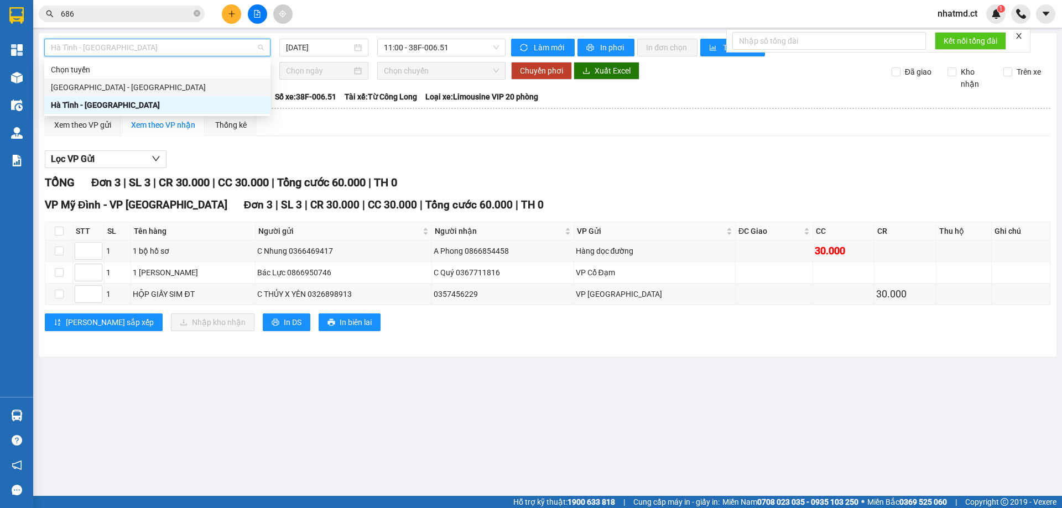
click at [171, 88] on div "Hà Nội - Hà Tĩnh" at bounding box center [157, 87] width 213 height 12
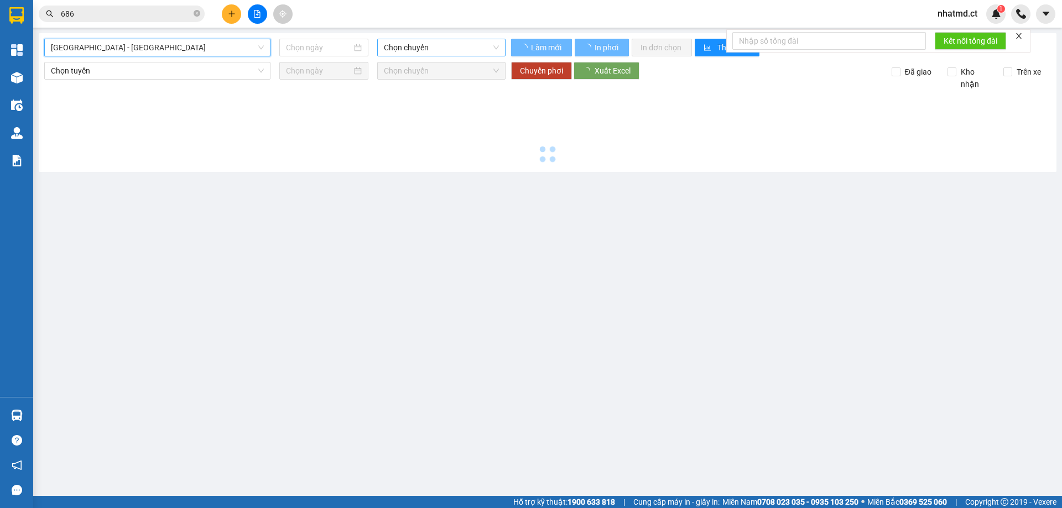
type input "11/08/2025"
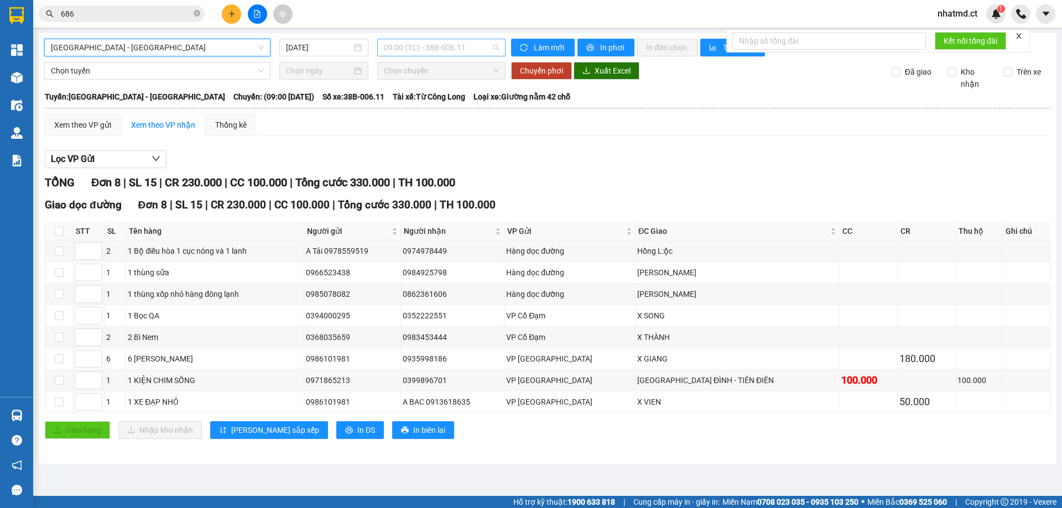
click at [477, 42] on span "09:00 (TC) - 38B-006.11" at bounding box center [441, 47] width 115 height 17
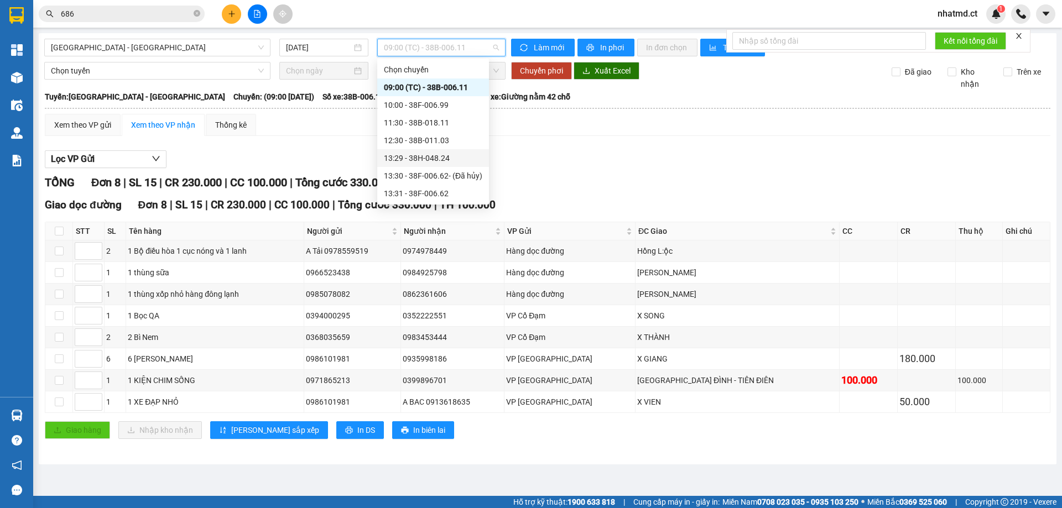
click at [441, 158] on div "13:29 - 38H-048.24" at bounding box center [433, 158] width 98 height 12
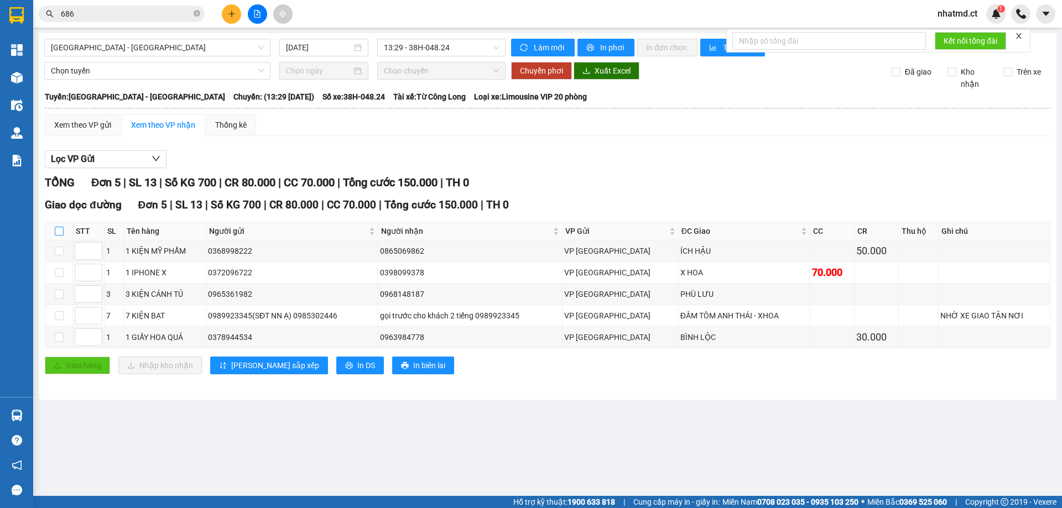
click at [55, 230] on input "checkbox" at bounding box center [59, 231] width 9 height 9
checkbox input "true"
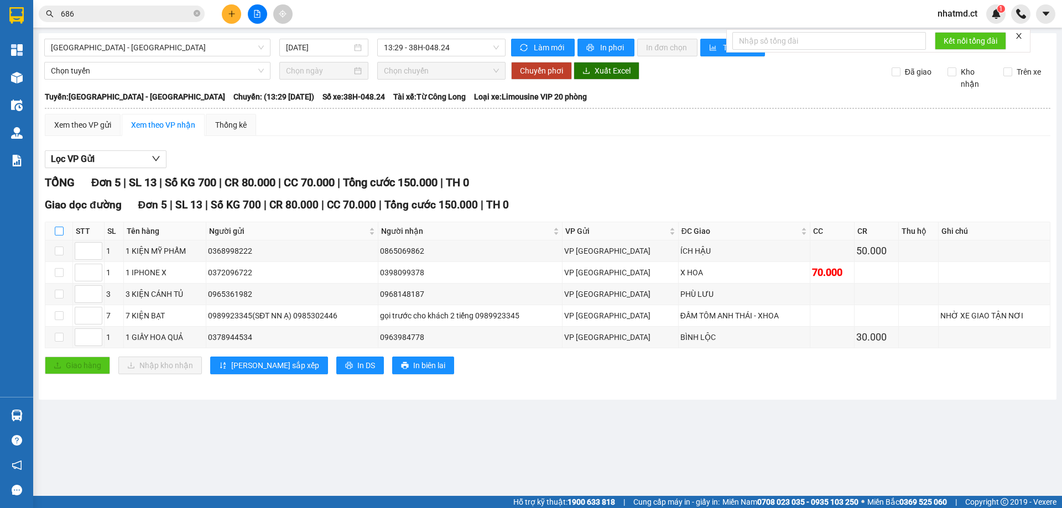
checkbox input "true"
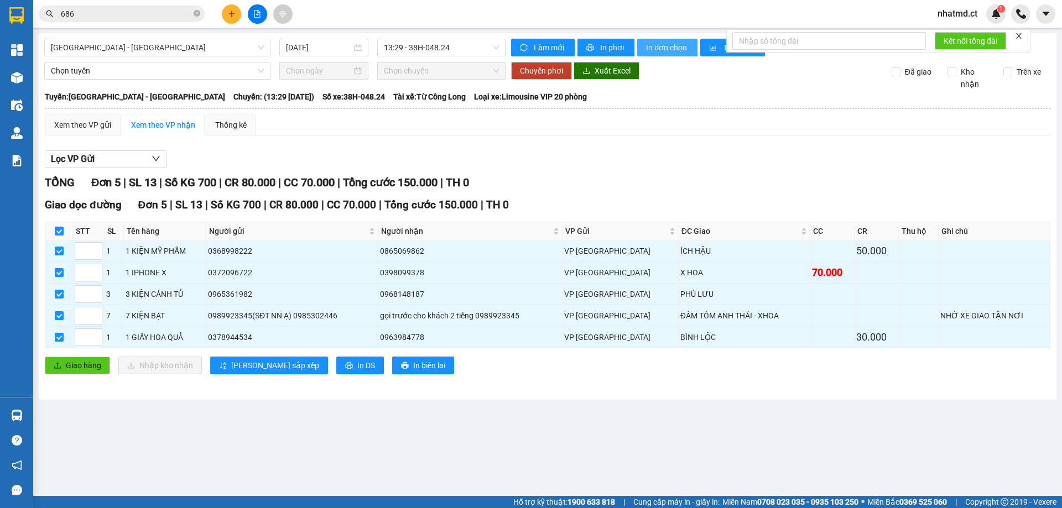
click at [671, 46] on span "In đơn chọn" at bounding box center [667, 47] width 43 height 12
click at [687, 50] on span "In đơn chọn" at bounding box center [667, 47] width 43 height 12
click at [655, 46] on span "In đơn chọn" at bounding box center [667, 47] width 43 height 12
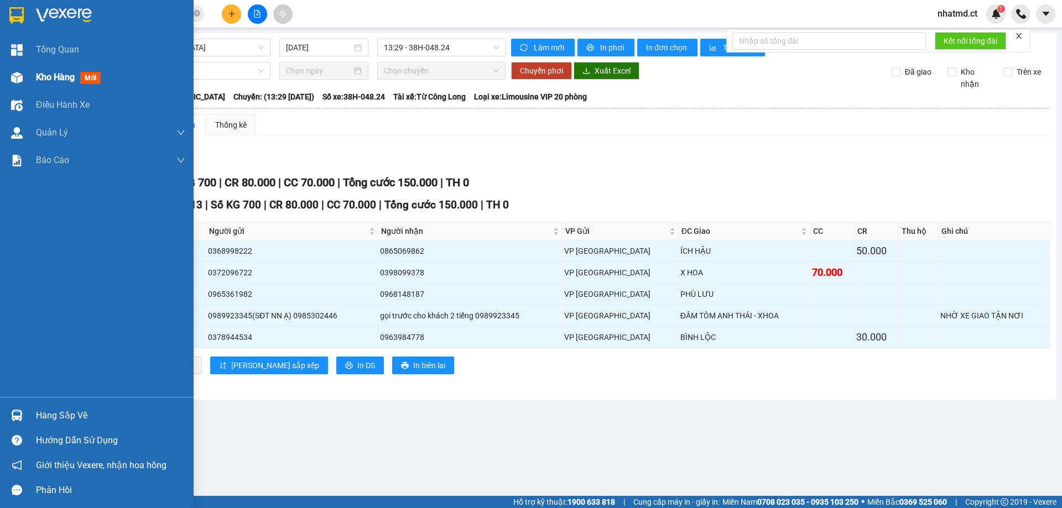
click at [62, 84] on div "Kho hàng mới" at bounding box center [70, 77] width 69 height 14
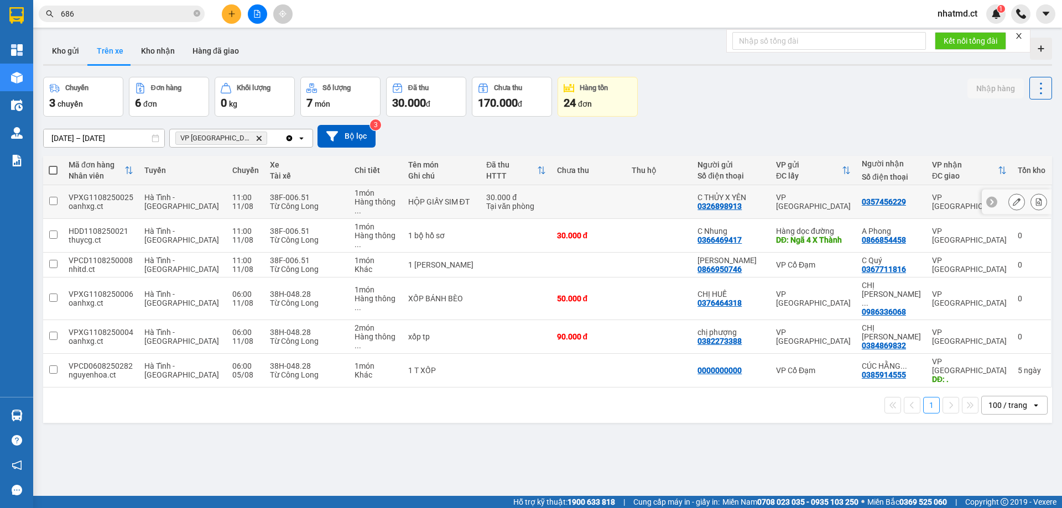
click at [537, 203] on td "30.000 đ Tại văn phòng" at bounding box center [515, 202] width 70 height 34
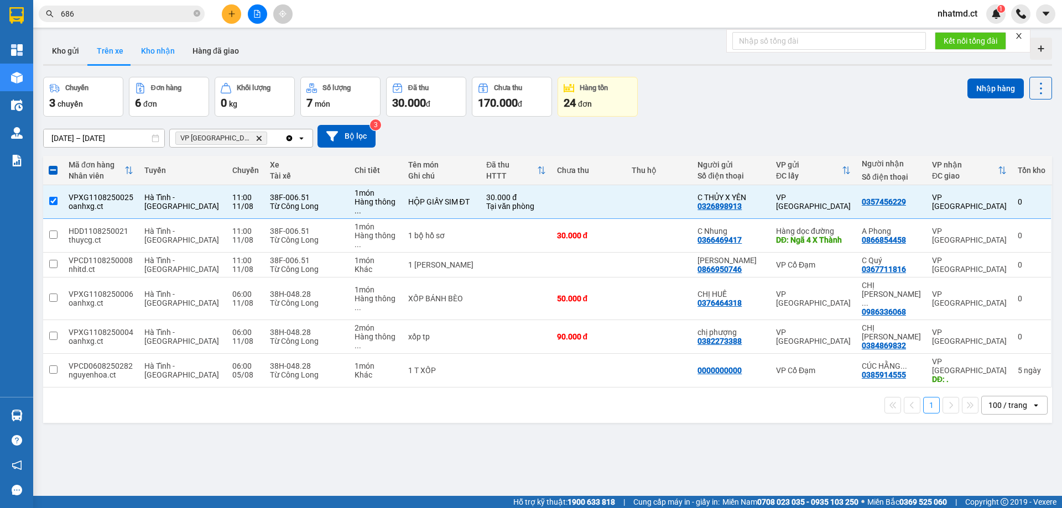
click at [179, 53] on button "Kho nhận" at bounding box center [157, 51] width 51 height 27
type input "[DATE] – [DATE]"
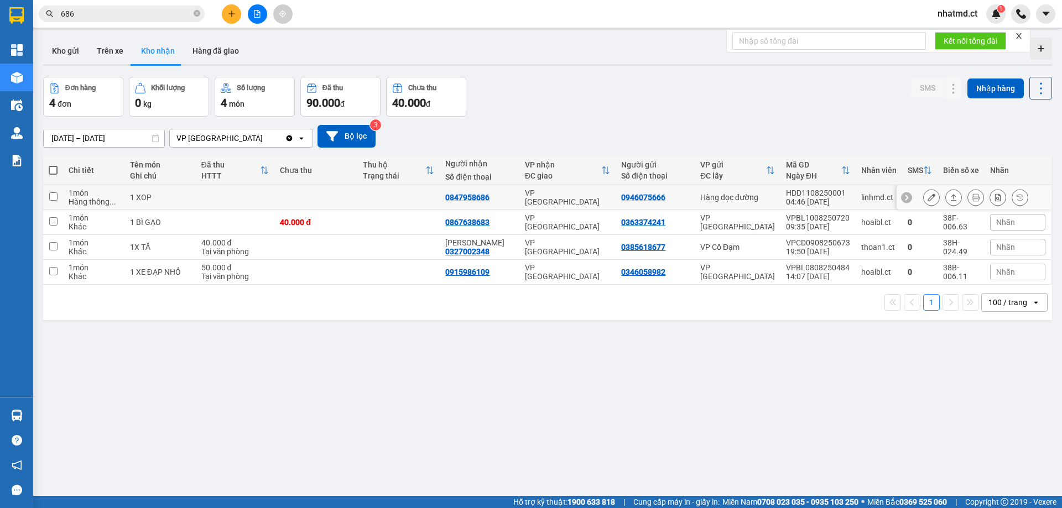
click at [339, 197] on td at bounding box center [315, 197] width 83 height 25
checkbox input "true"
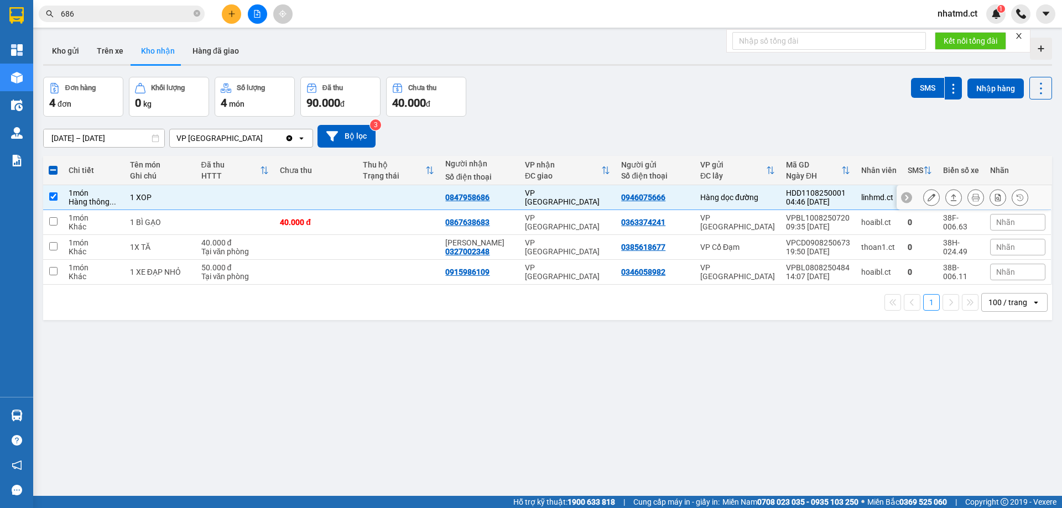
click at [924, 193] on button at bounding box center [930, 197] width 15 height 19
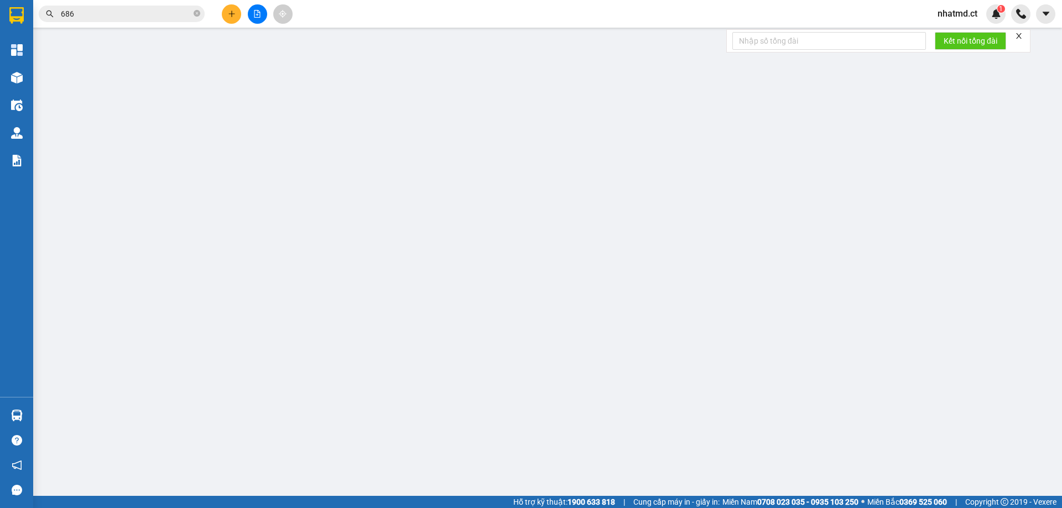
type input "0946075666"
type input "0847958686"
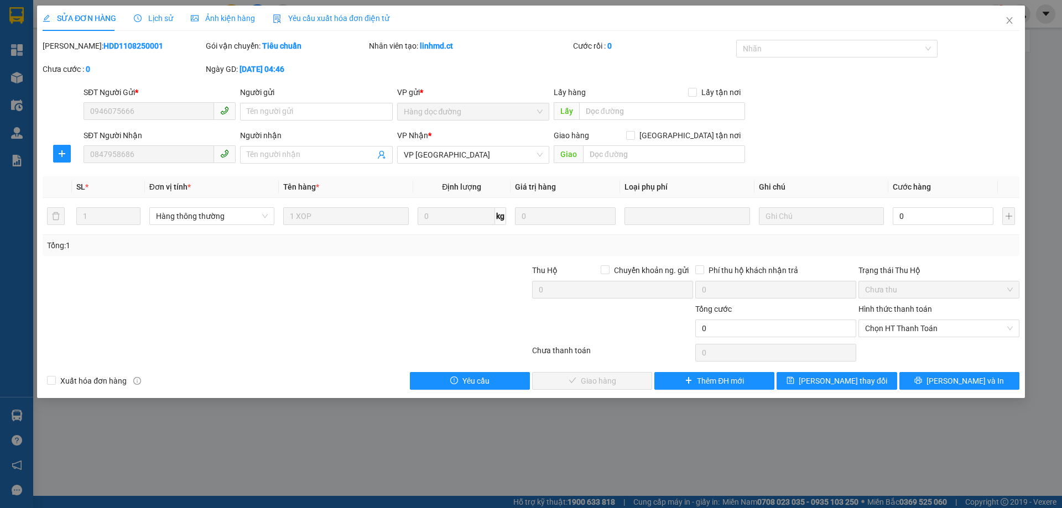
click at [160, 22] on span "Lịch sử" at bounding box center [153, 18] width 39 height 9
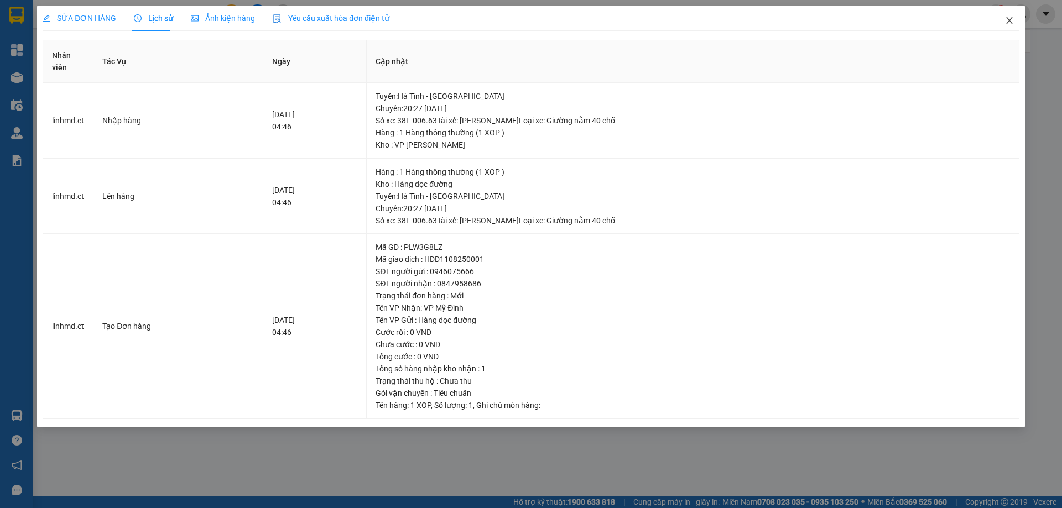
click at [1009, 17] on icon "close" at bounding box center [1009, 20] width 9 height 9
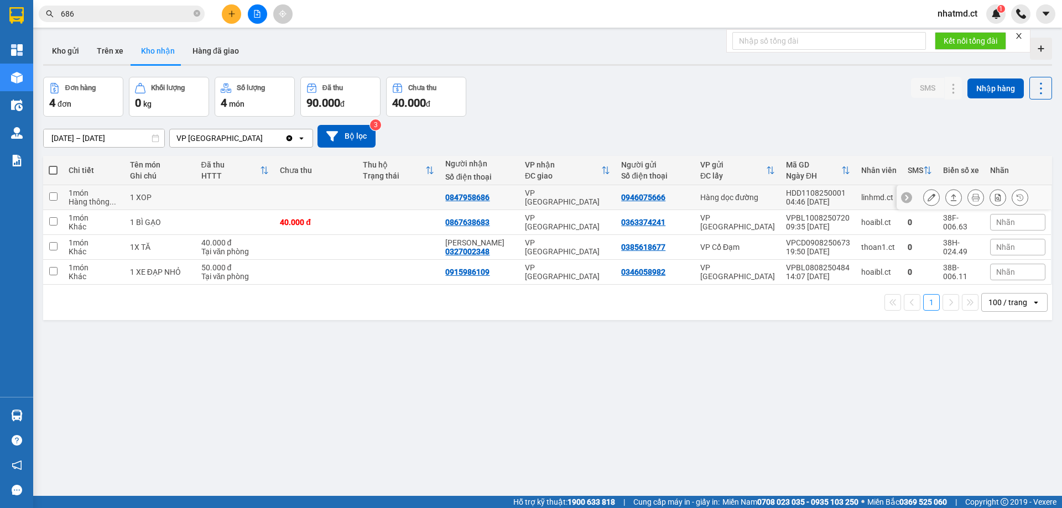
click at [722, 190] on td "Hàng dọc đường" at bounding box center [737, 197] width 86 height 25
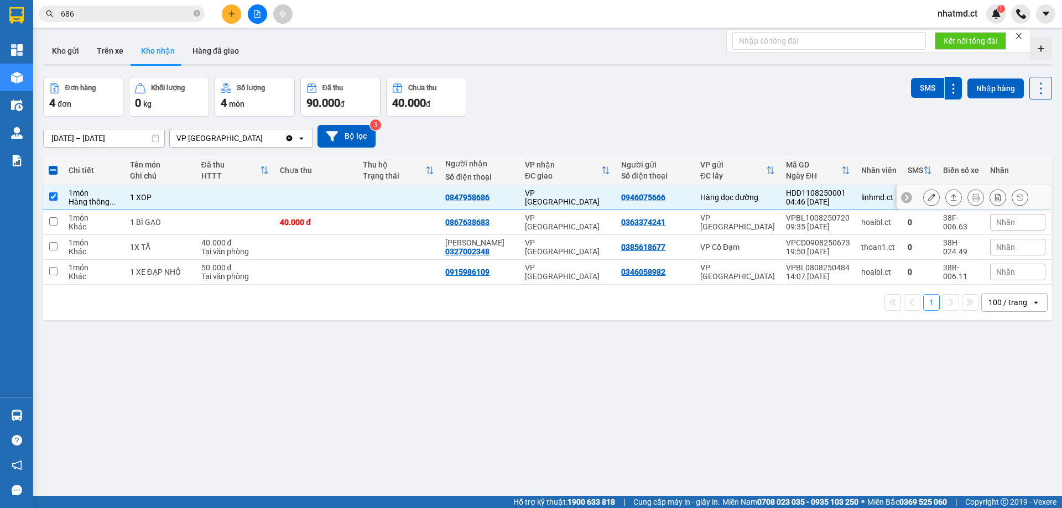
click at [927, 197] on icon at bounding box center [931, 198] width 8 height 8
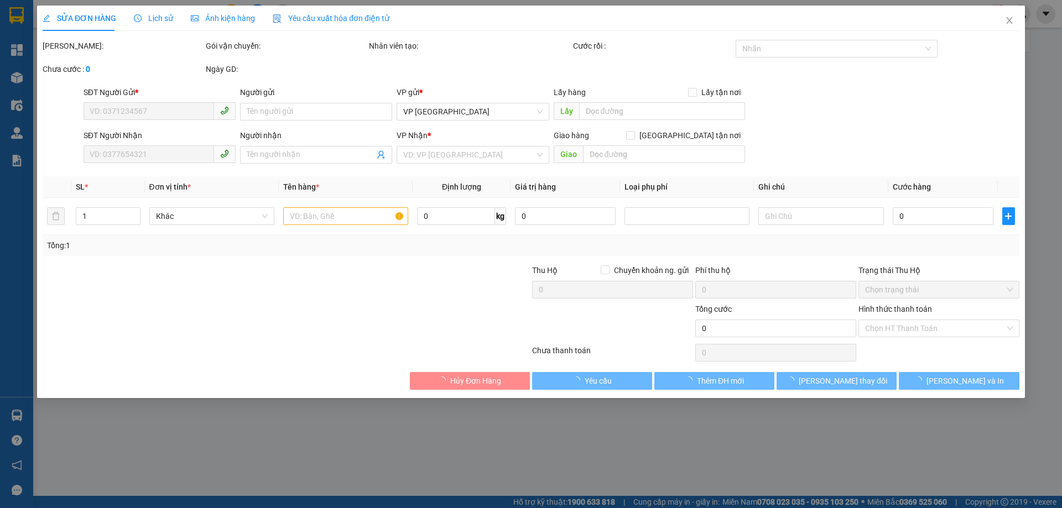
type input "0946075666"
type input "0847958686"
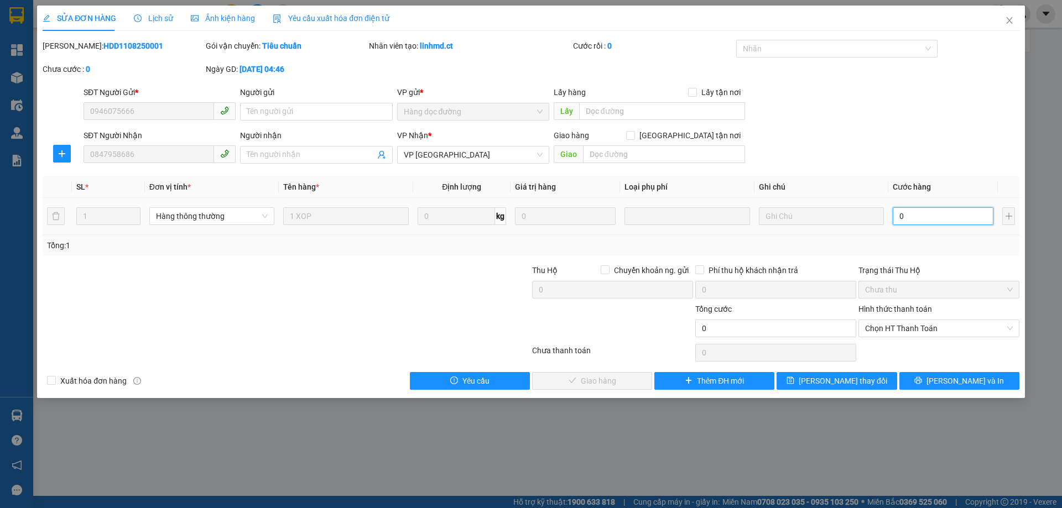
click at [909, 216] on input "0" at bounding box center [942, 216] width 101 height 18
type input "4"
type input "40"
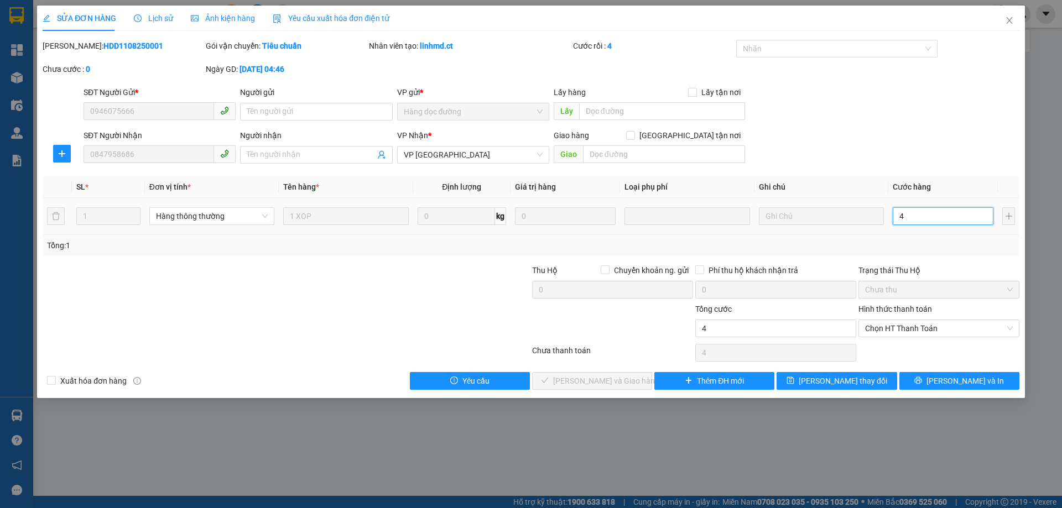
type input "40"
type input "40.000"
click at [884, 250] on div "Tổng: 1" at bounding box center [531, 245] width 968 height 12
click at [889, 326] on span "Chọn HT Thanh Toán" at bounding box center [939, 328] width 148 height 17
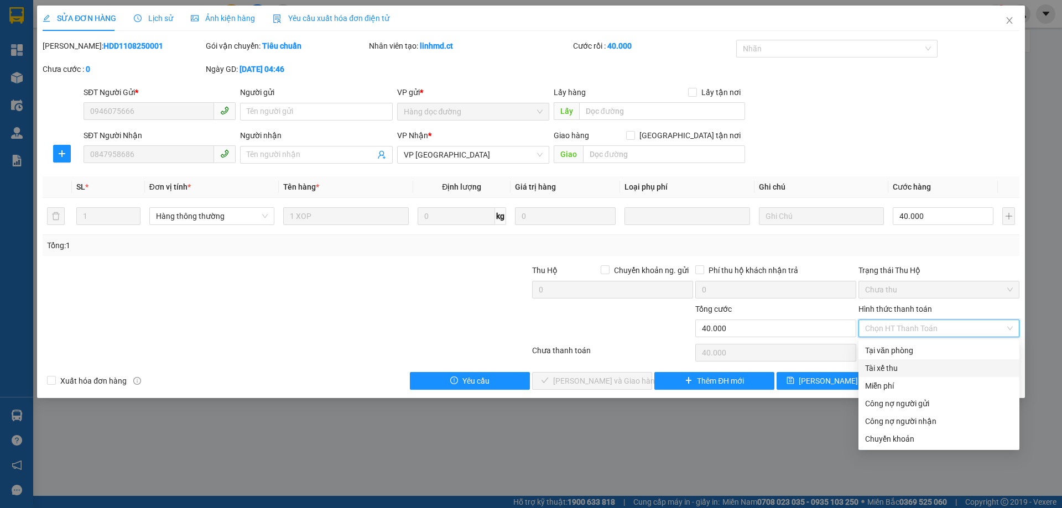
click at [885, 367] on div "Tài xế thu" at bounding box center [939, 368] width 148 height 12
type input "0"
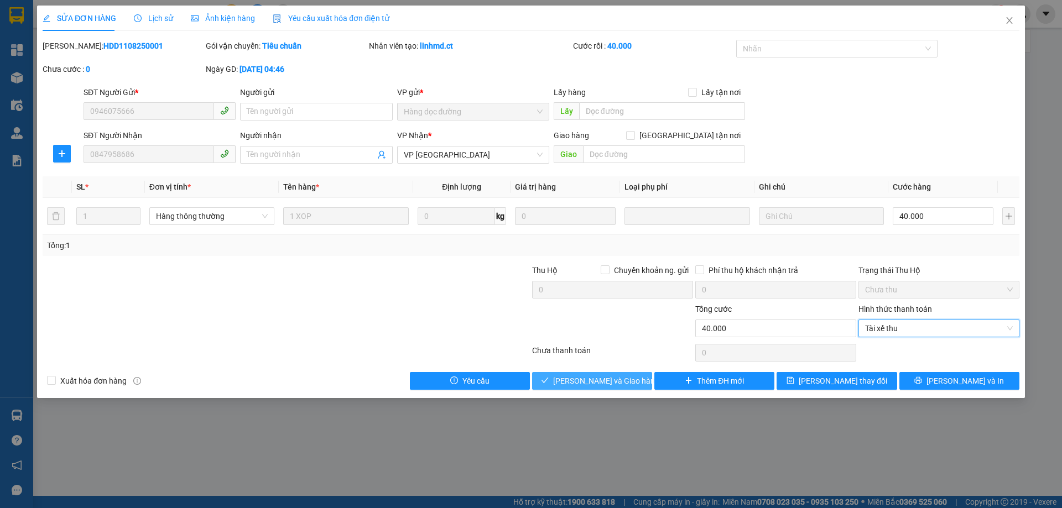
click at [623, 380] on span "Lưu và Giao hàng" at bounding box center [606, 381] width 106 height 12
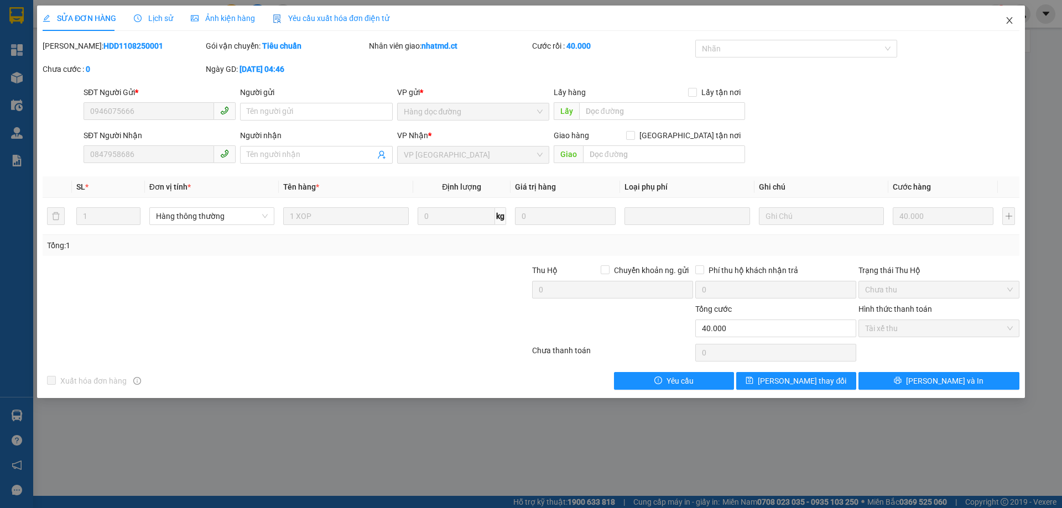
click at [1011, 26] on span "Close" at bounding box center [1009, 21] width 31 height 31
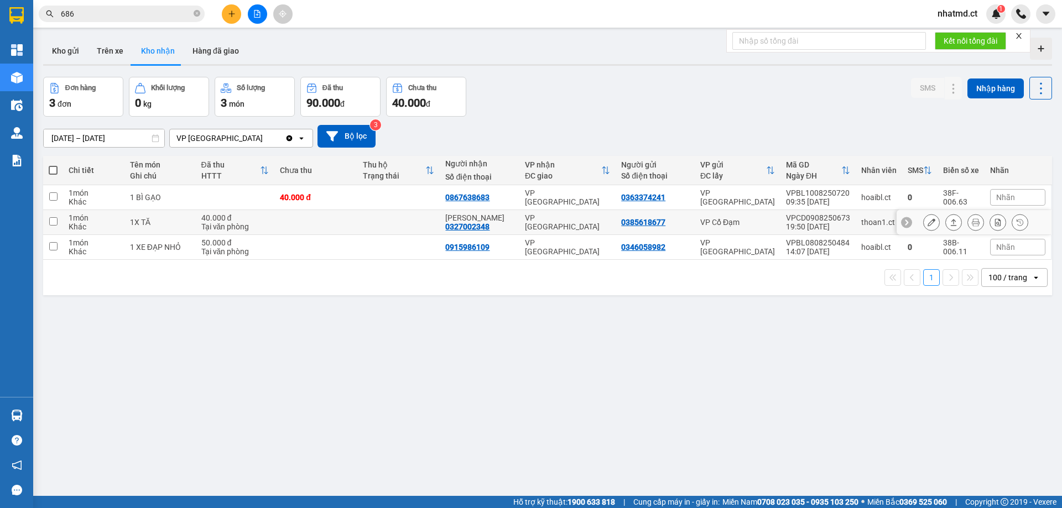
click at [404, 218] on td at bounding box center [398, 222] width 83 height 25
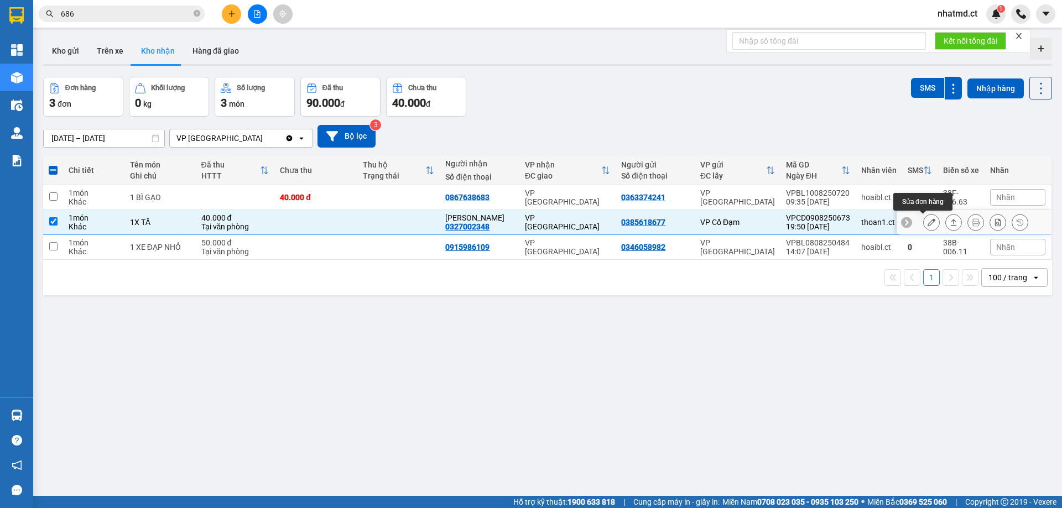
click at [928, 227] on button at bounding box center [930, 222] width 15 height 19
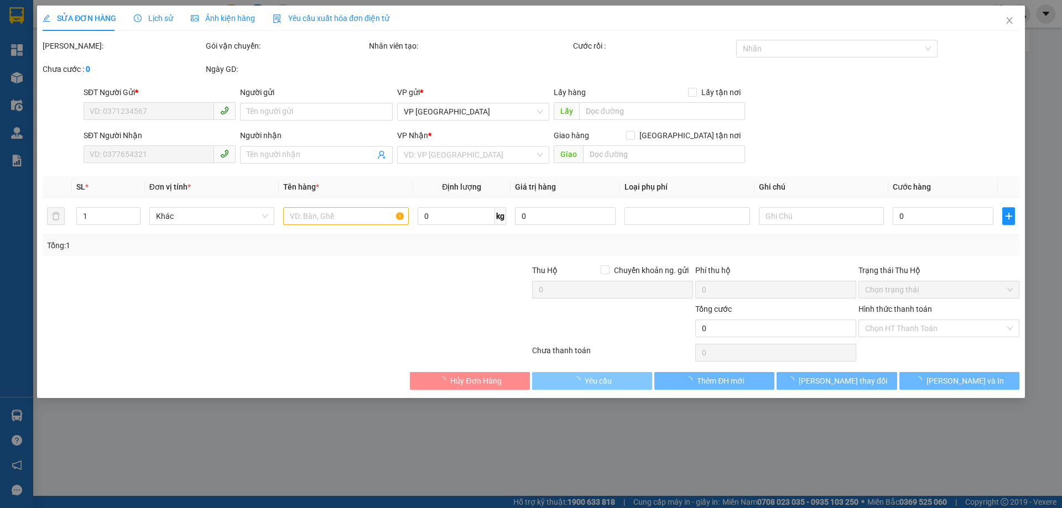
type input "0385618677"
type input "0327002348"
type input "C Thanh"
type input "40.000"
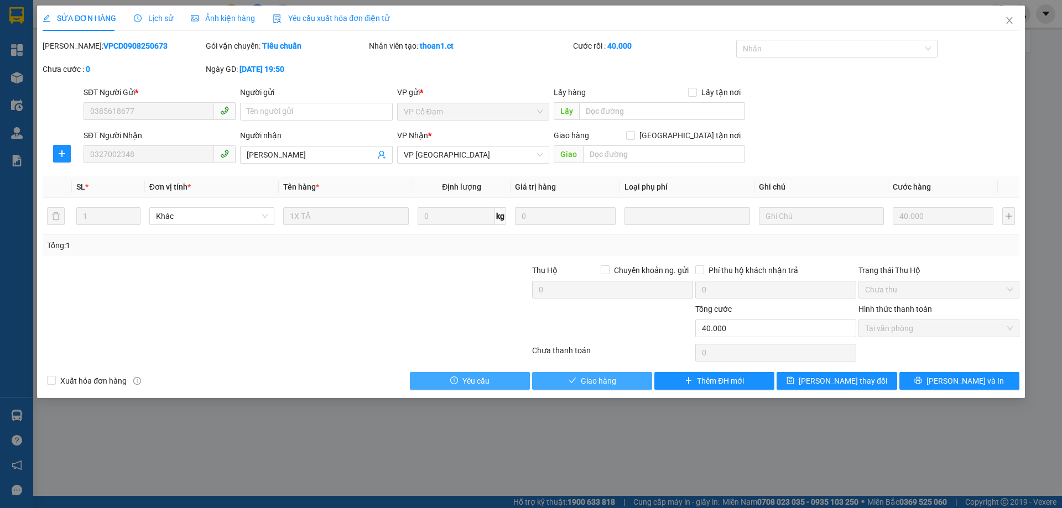
click at [576, 383] on button "Giao hàng" at bounding box center [592, 381] width 120 height 18
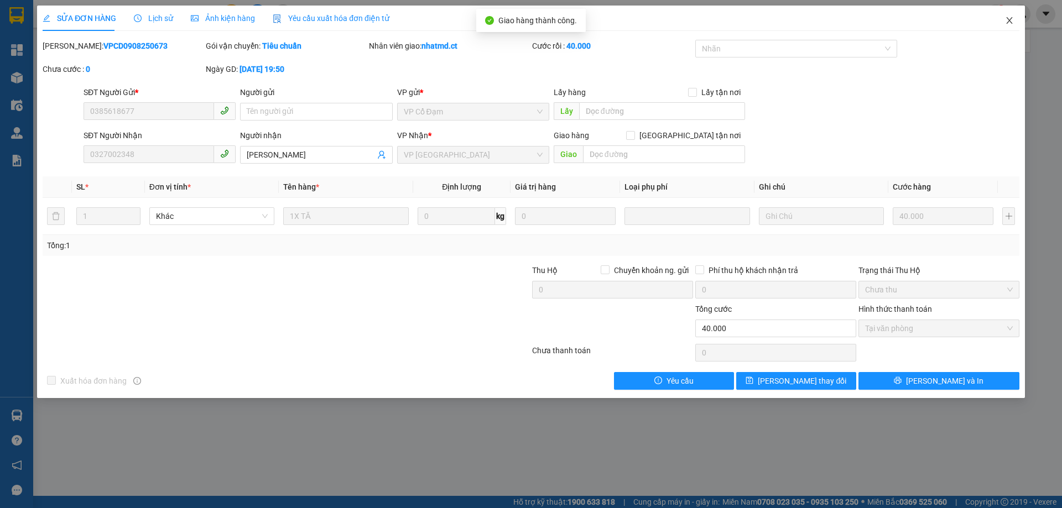
click at [1018, 19] on span "Close" at bounding box center [1009, 21] width 31 height 31
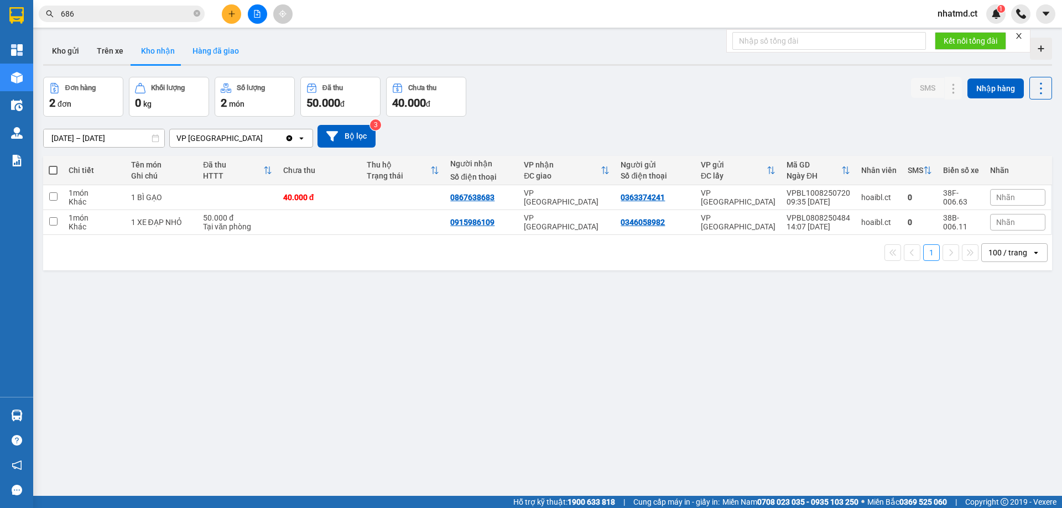
click at [200, 62] on button "Hàng đã giao" at bounding box center [216, 51] width 64 height 27
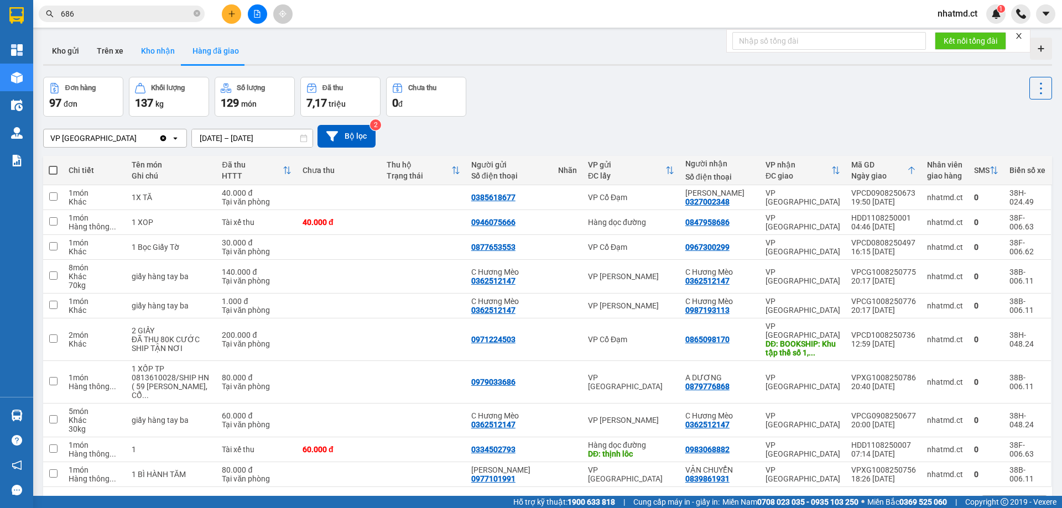
click at [152, 56] on button "Kho nhận" at bounding box center [157, 51] width 51 height 27
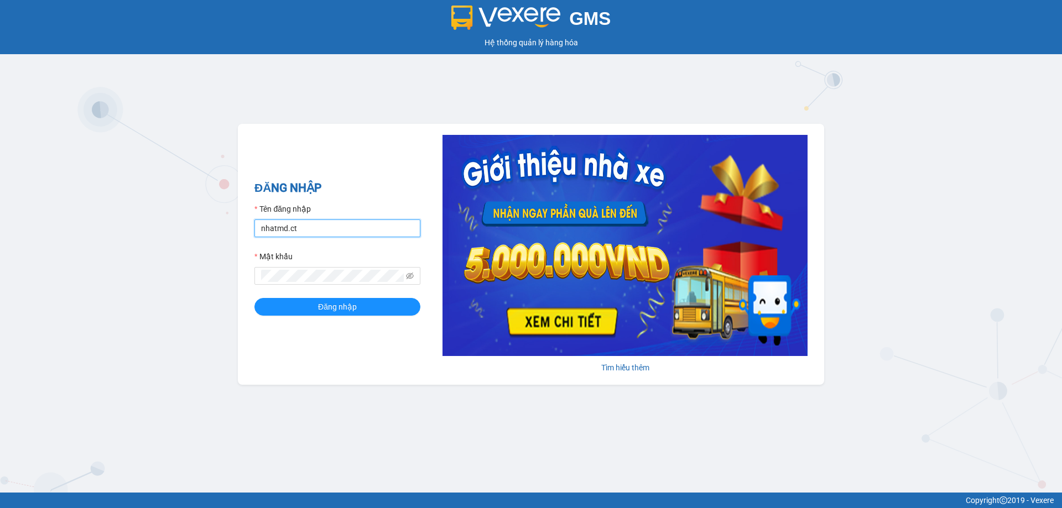
click at [336, 227] on input "nhatmd.ct" at bounding box center [337, 229] width 166 height 18
type input "linhmd.ct"
click at [341, 300] on button "Đăng nhập" at bounding box center [337, 307] width 166 height 18
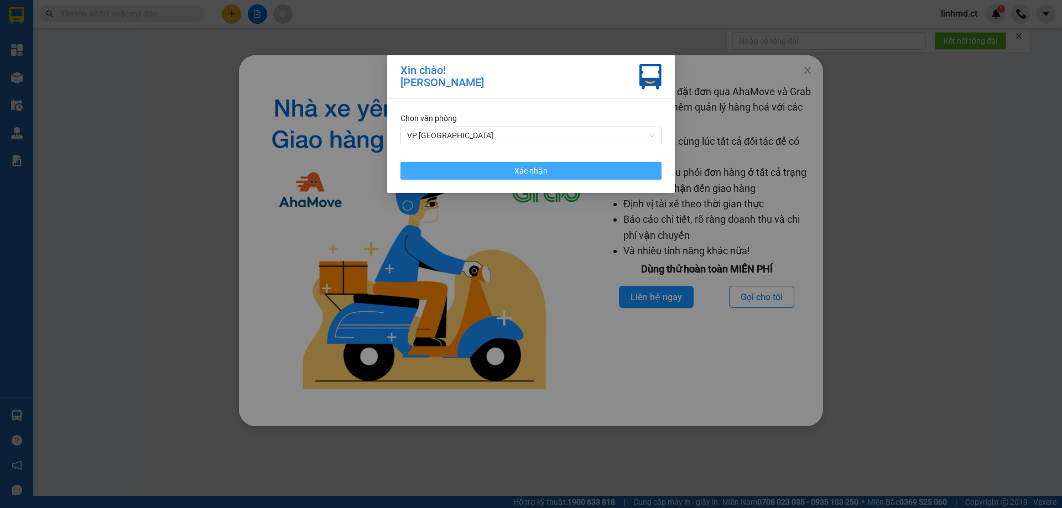
click at [535, 166] on span "Xác nhận" at bounding box center [530, 171] width 33 height 12
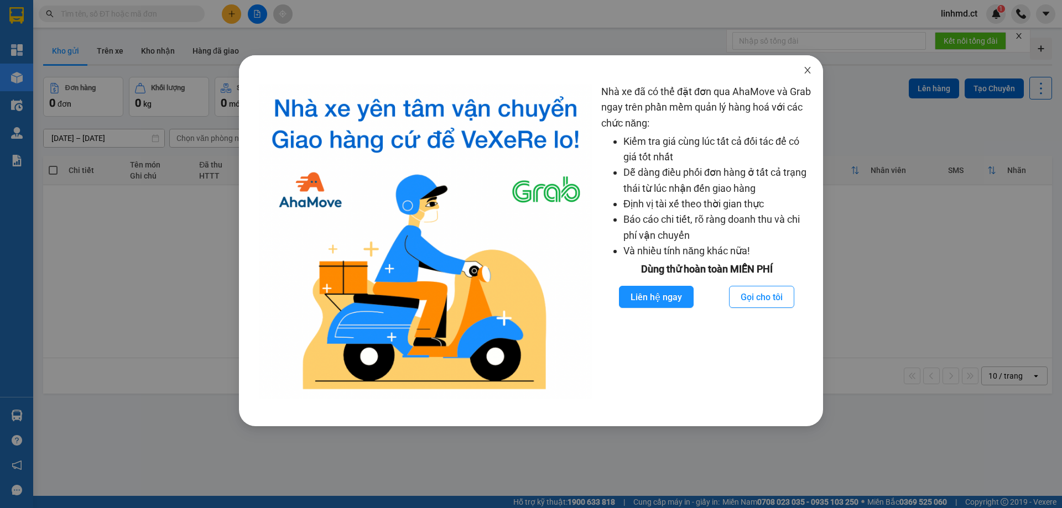
click at [808, 69] on icon "close" at bounding box center [807, 70] width 6 height 7
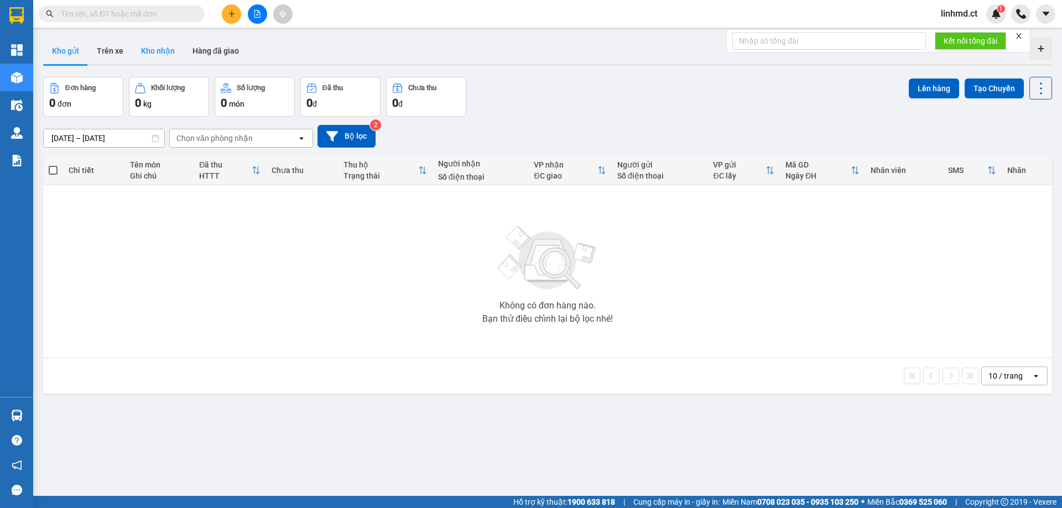
click at [161, 44] on button "Kho nhận" at bounding box center [157, 51] width 51 height 27
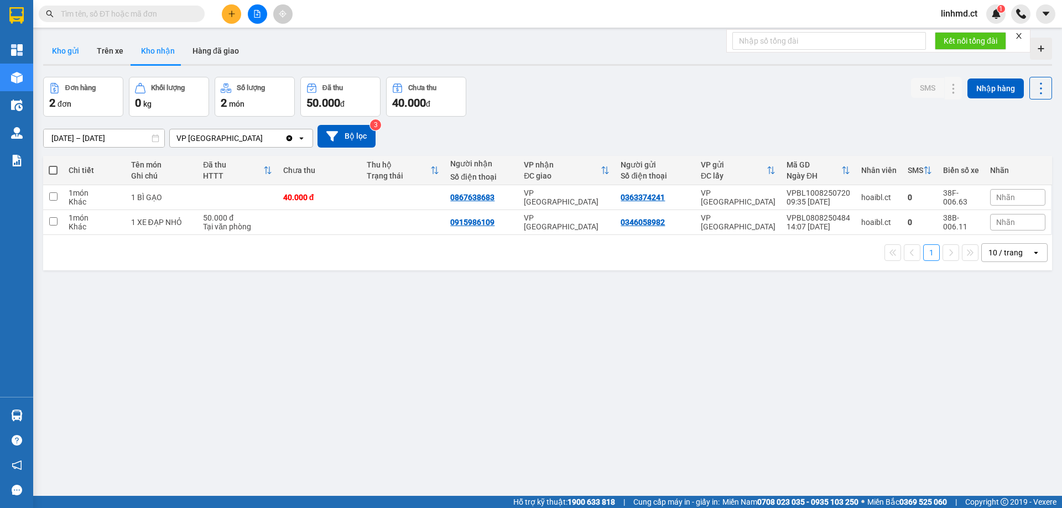
click at [65, 43] on button "Kho gửi" at bounding box center [65, 51] width 45 height 27
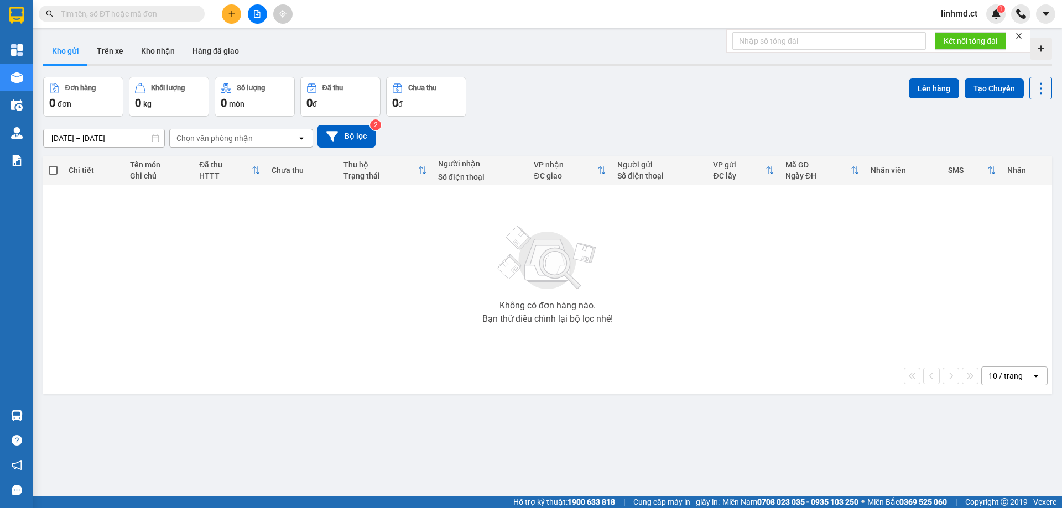
click at [236, 13] on button at bounding box center [231, 13] width 19 height 19
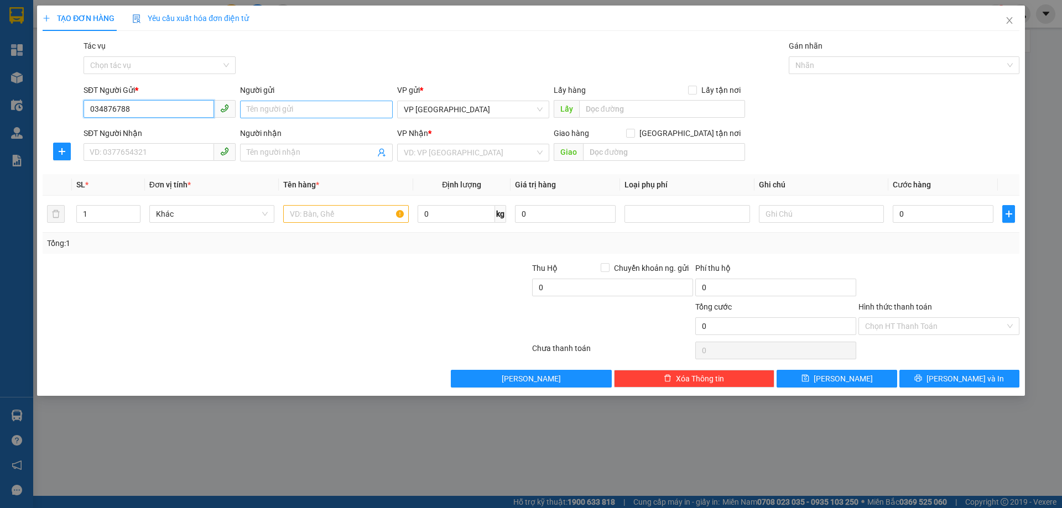
type input "0348767886"
click at [132, 122] on div "0348767886 0348767886 - a" at bounding box center [159, 132] width 152 height 22
click at [143, 127] on div "0348767886 - a" at bounding box center [159, 132] width 139 height 12
type input "a"
type input "0983733392"
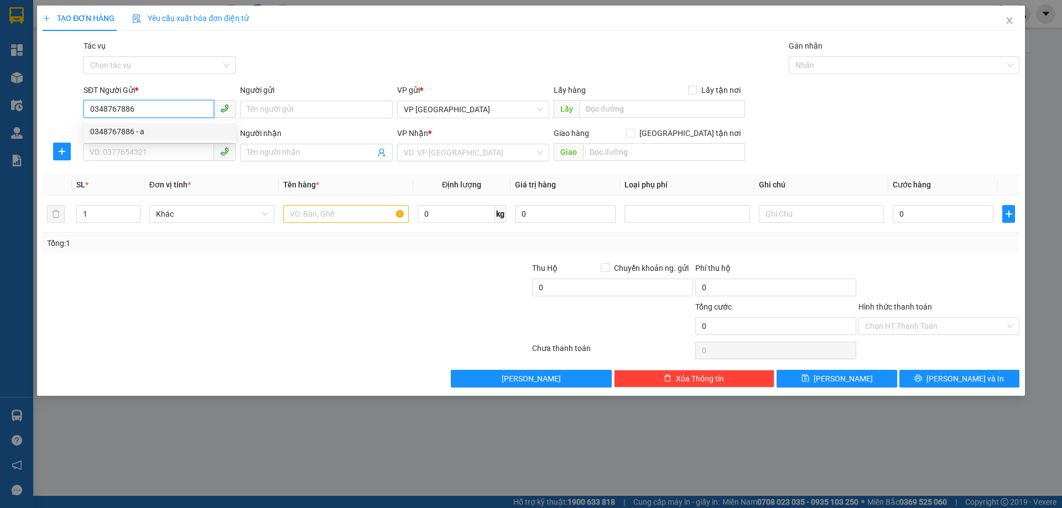
type input "172 [PERSON_NAME] DU"
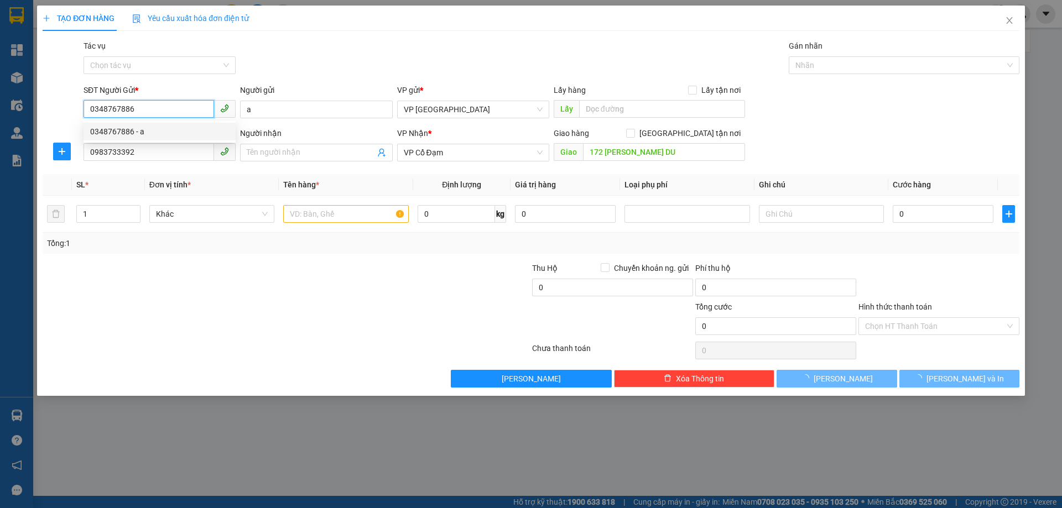
type input "40.000"
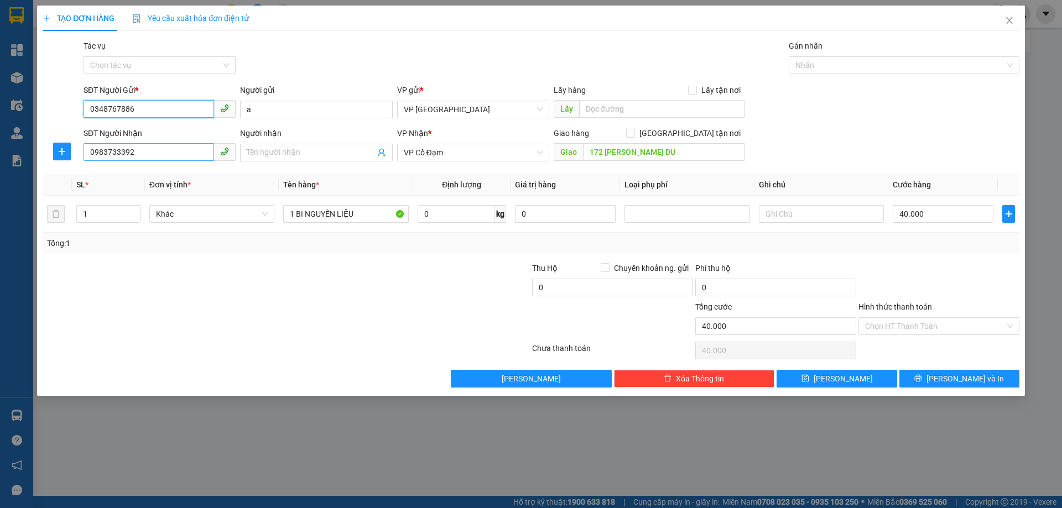
type input "0348767886"
click at [139, 150] on input "0983733392" at bounding box center [148, 152] width 130 height 18
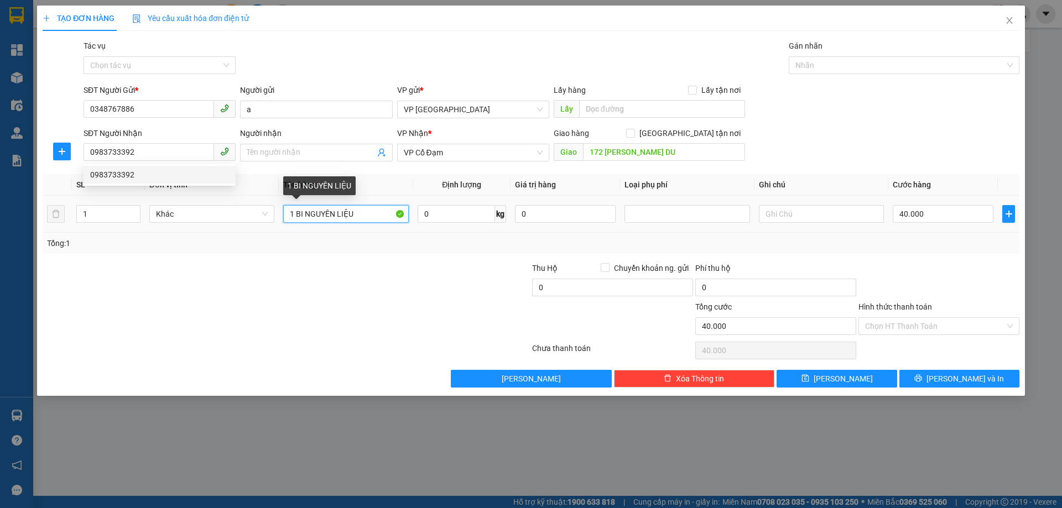
click at [353, 216] on input "1 BI NGUYÊN LIỆU" at bounding box center [345, 214] width 125 height 18
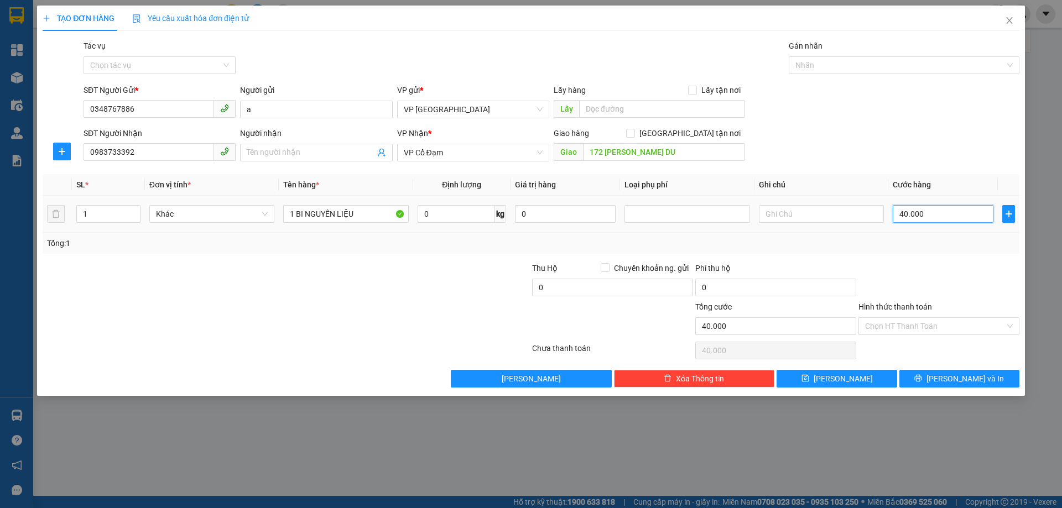
click at [901, 211] on input "40.000" at bounding box center [942, 214] width 101 height 18
type input "0"
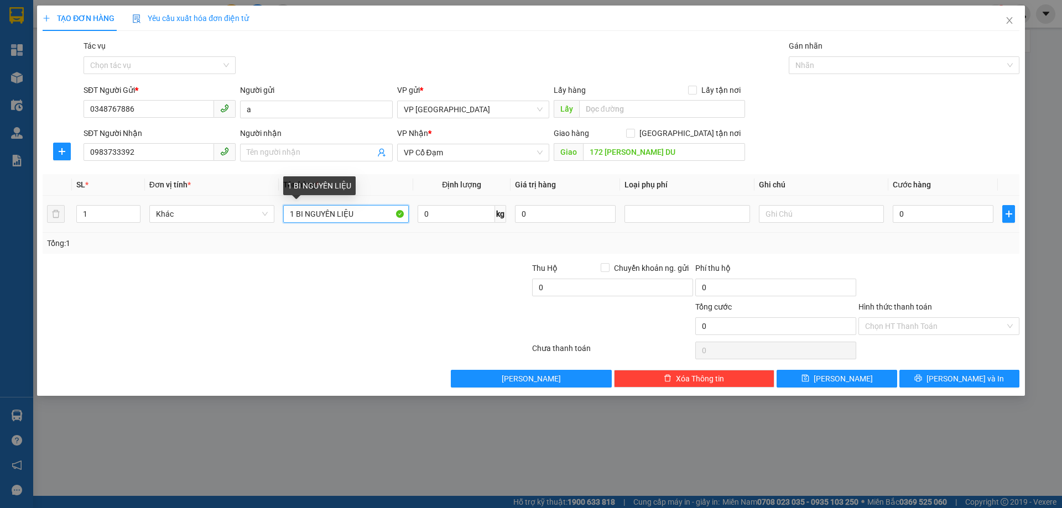
click at [372, 217] on input "1 BI NGUYÊN LIỆU" at bounding box center [345, 214] width 125 height 18
type input "1 BI NGUYÊN LIỆU LÀM BÁNH"
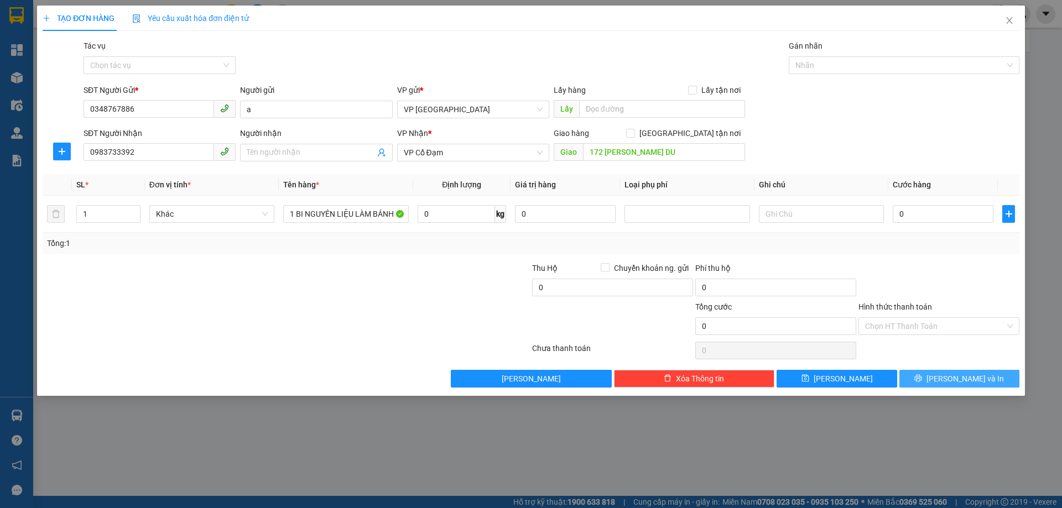
click at [953, 377] on span "[PERSON_NAME] và In" at bounding box center [964, 379] width 77 height 12
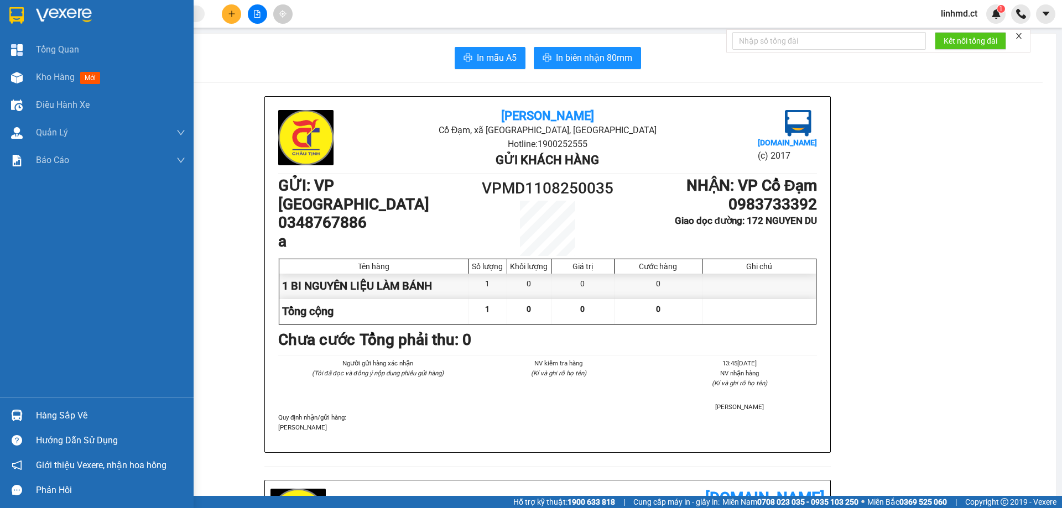
click at [29, 75] on div "Kho hàng mới" at bounding box center [97, 78] width 194 height 28
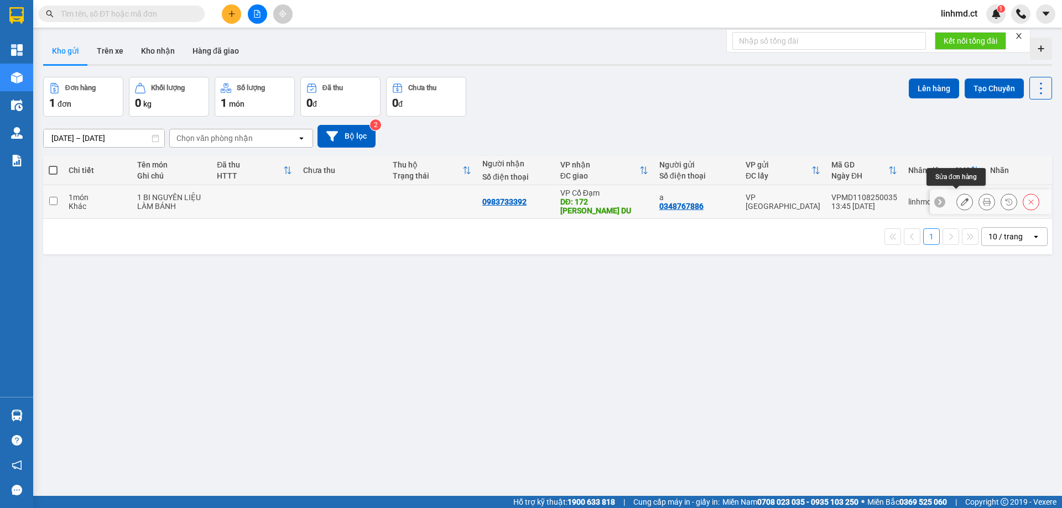
click at [960, 199] on icon at bounding box center [964, 202] width 8 height 8
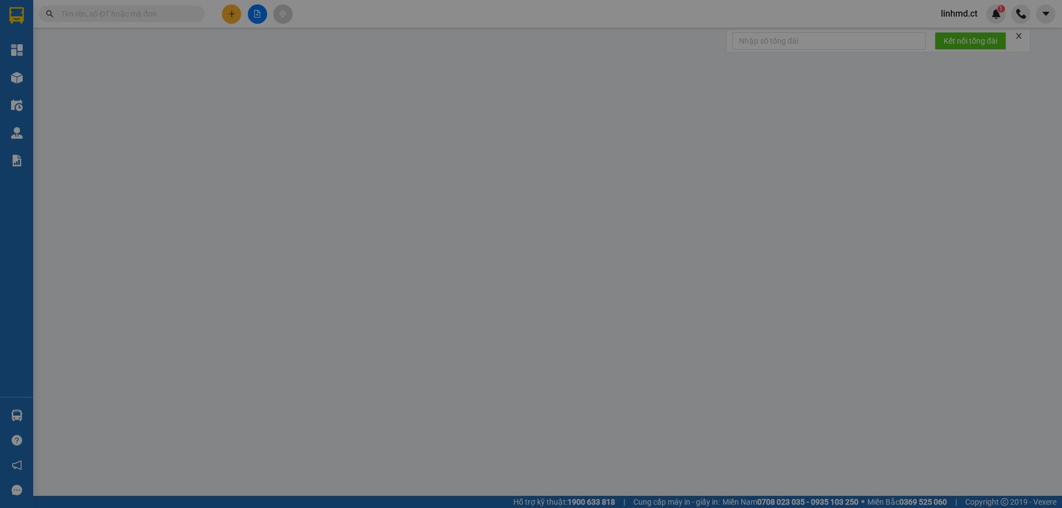
type input "0348767886"
type input "a"
type input "0983733392"
type input "172 [PERSON_NAME] DU"
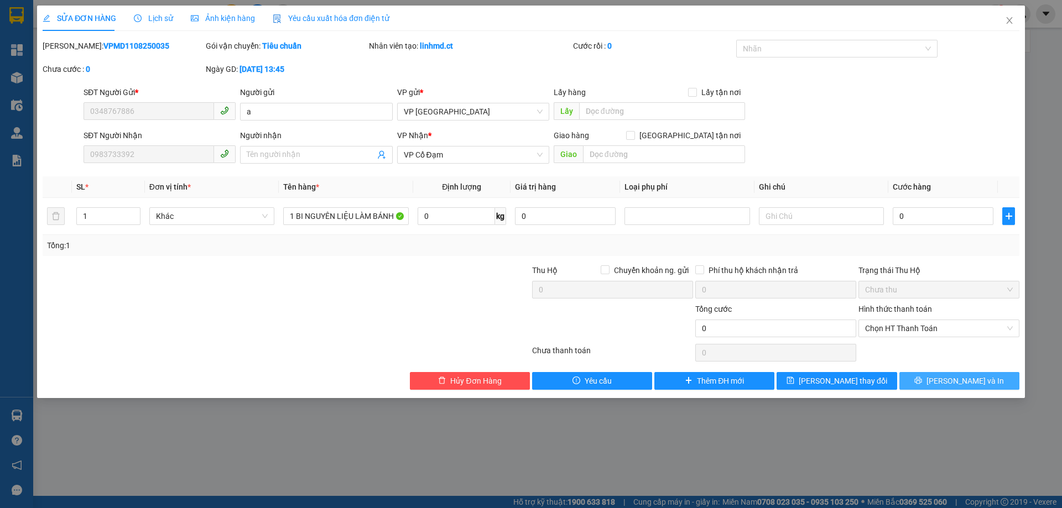
click at [964, 380] on span "[PERSON_NAME] và In" at bounding box center [964, 381] width 77 height 12
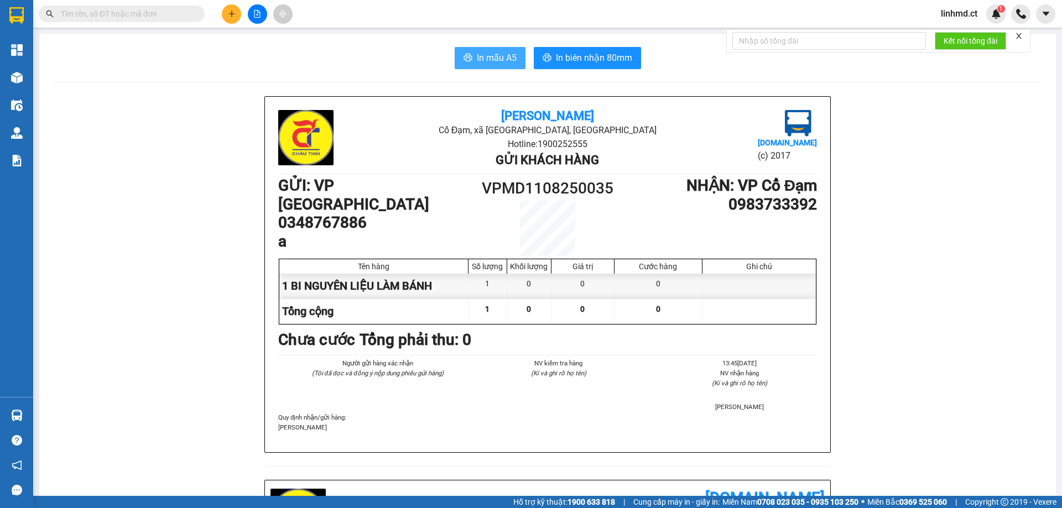
click at [468, 56] on icon "printer" at bounding box center [467, 57] width 9 height 9
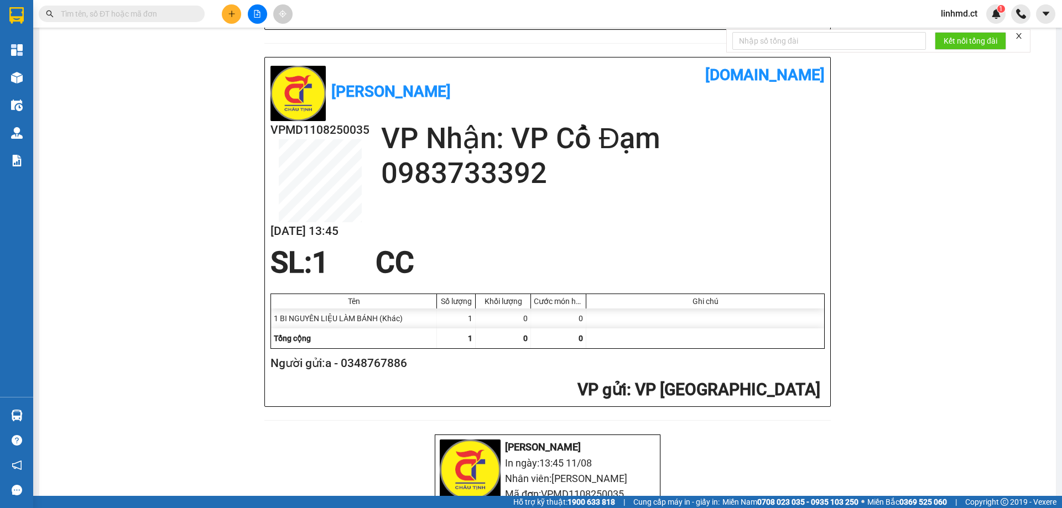
scroll to position [442, 0]
